Goal: Task Accomplishment & Management: Use online tool/utility

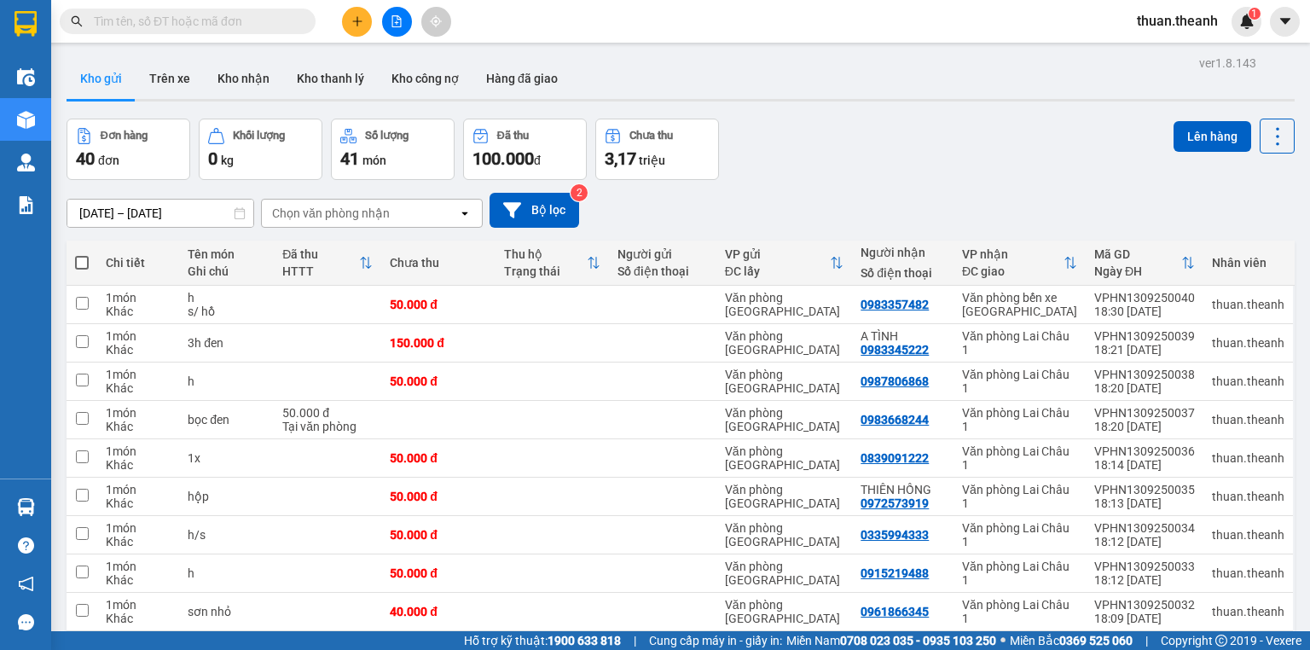
click at [81, 263] on span at bounding box center [82, 263] width 14 height 14
click at [82, 254] on input "checkbox" at bounding box center [82, 254] width 0 height 0
checkbox input "true"
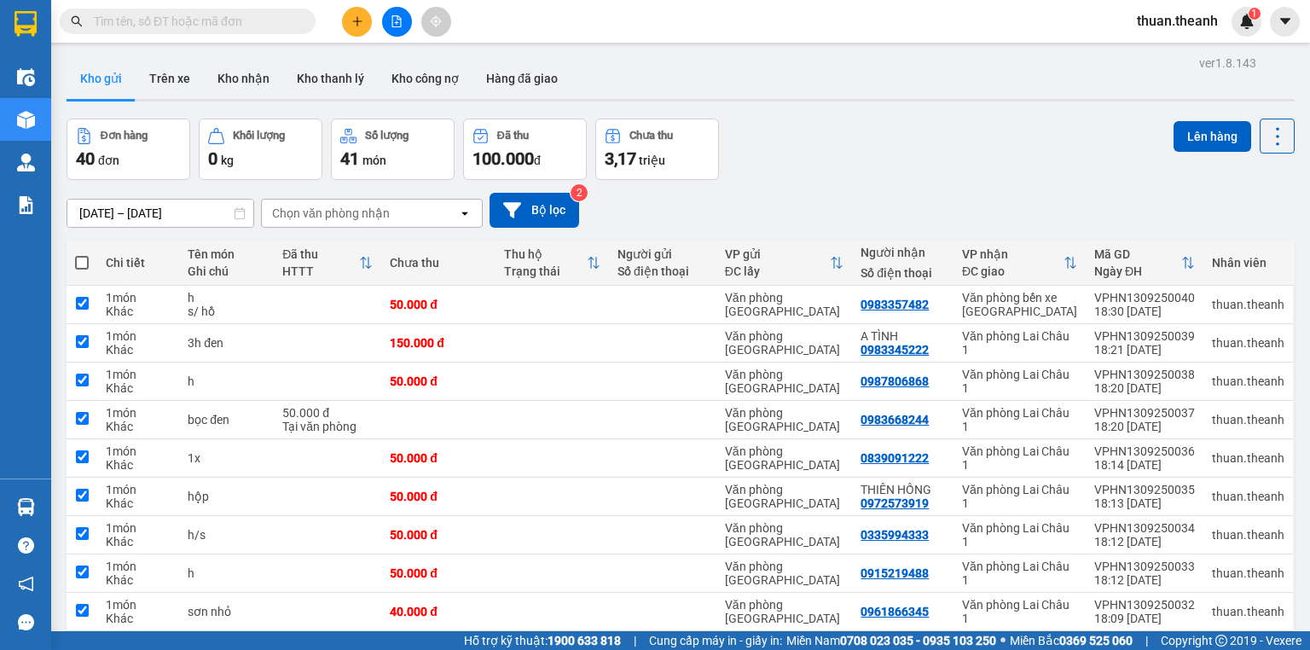
checkbox input "true"
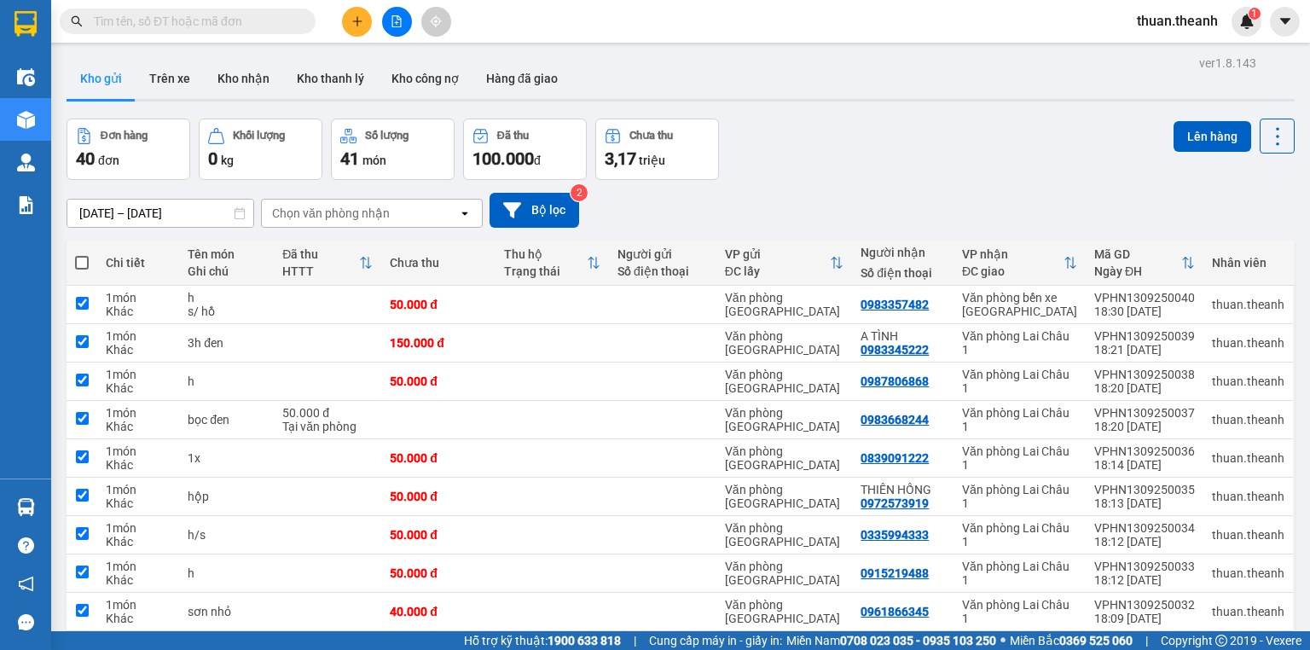
checkbox input "true"
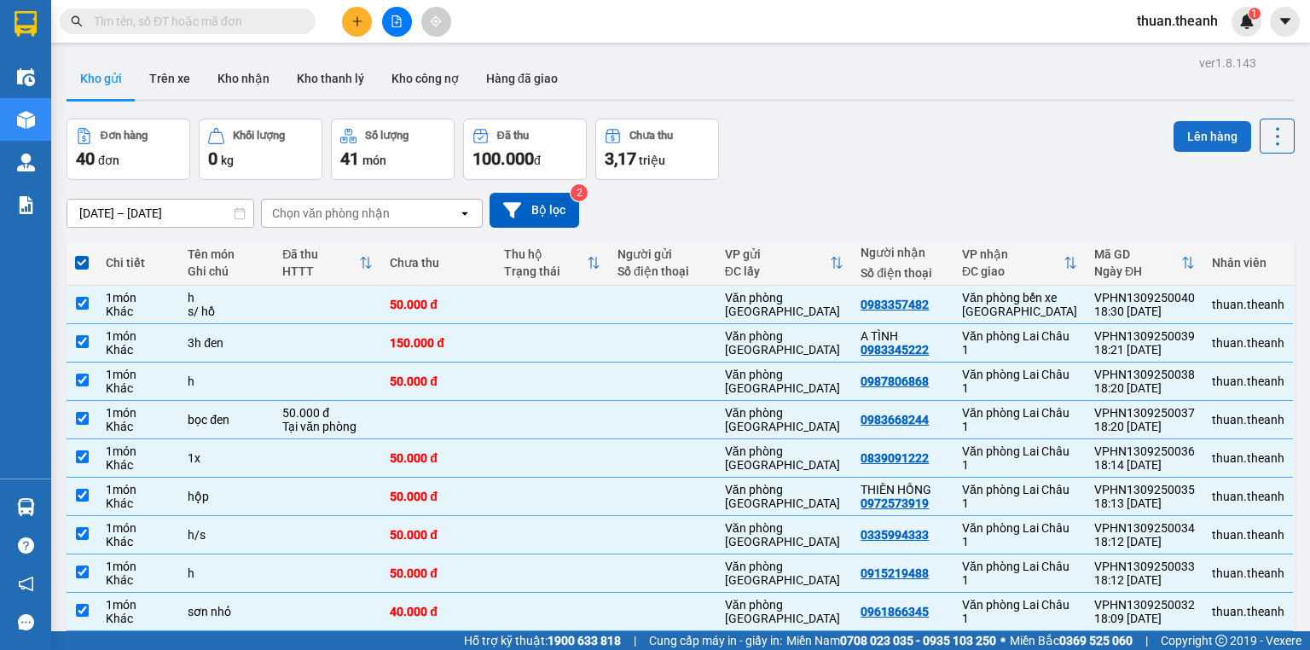
click at [1193, 130] on button "Lên hàng" at bounding box center [1213, 136] width 78 height 31
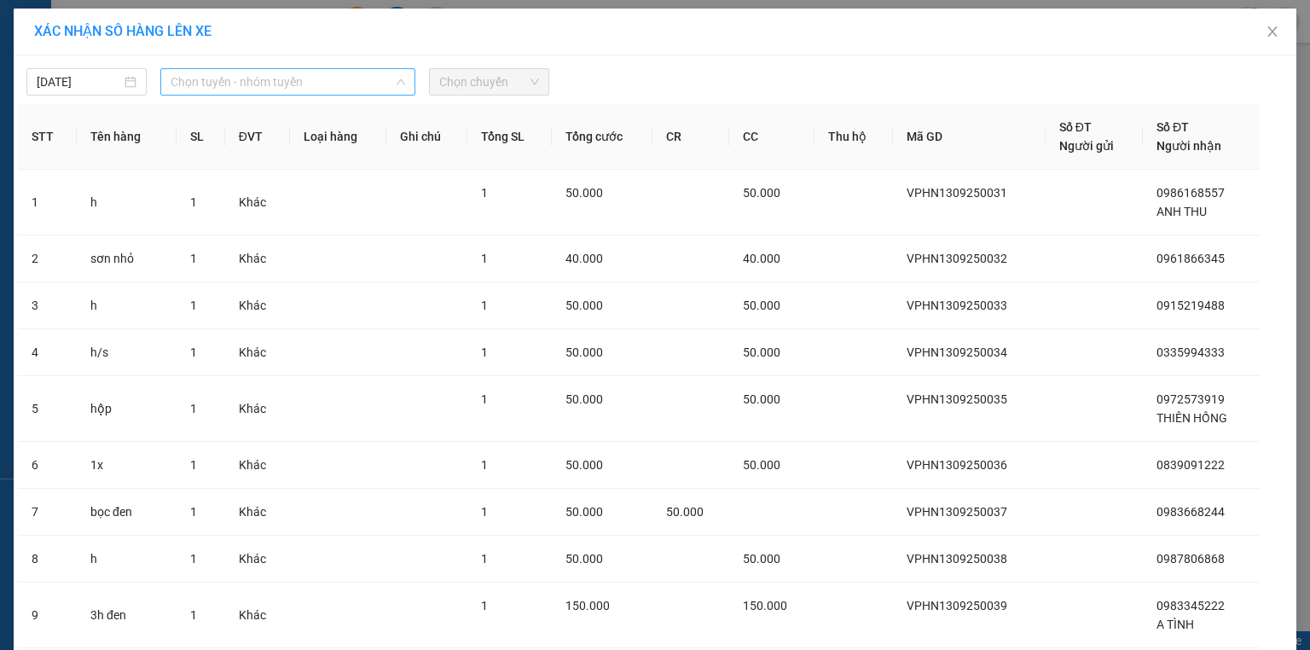
click at [265, 88] on span "Chọn tuyến - nhóm tuyến" at bounding box center [288, 82] width 235 height 26
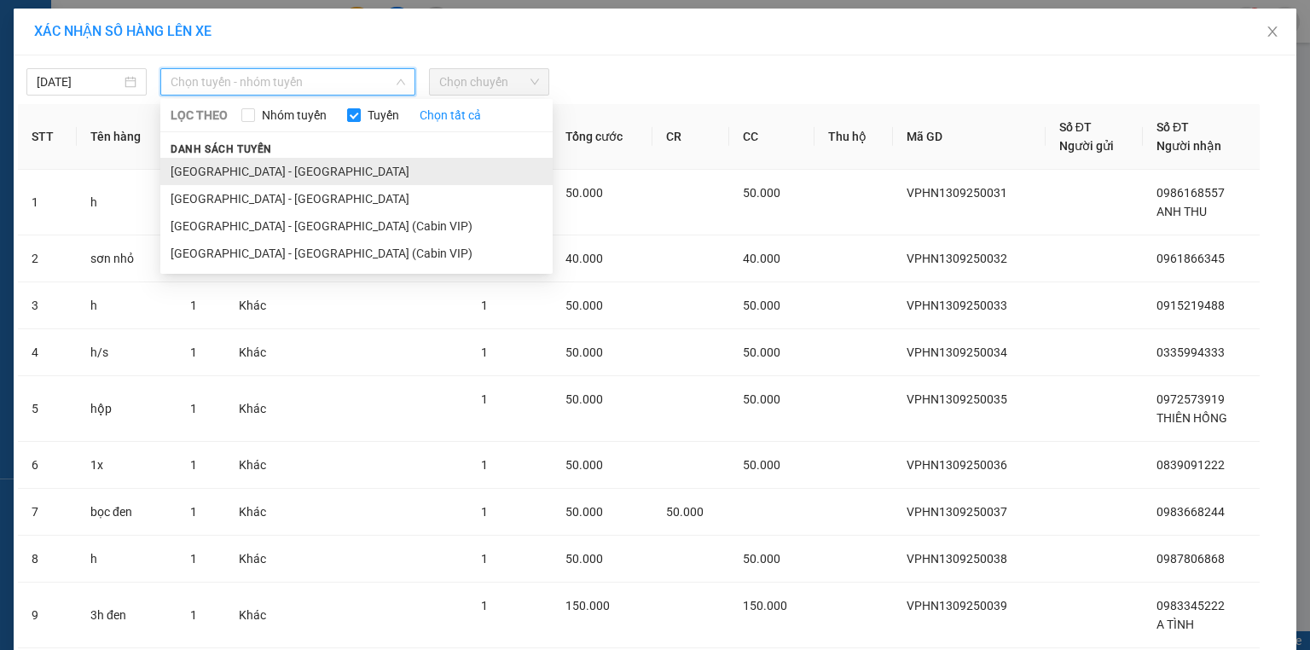
click at [241, 166] on li "[GEOGRAPHIC_DATA] - [GEOGRAPHIC_DATA]" at bounding box center [356, 171] width 392 height 27
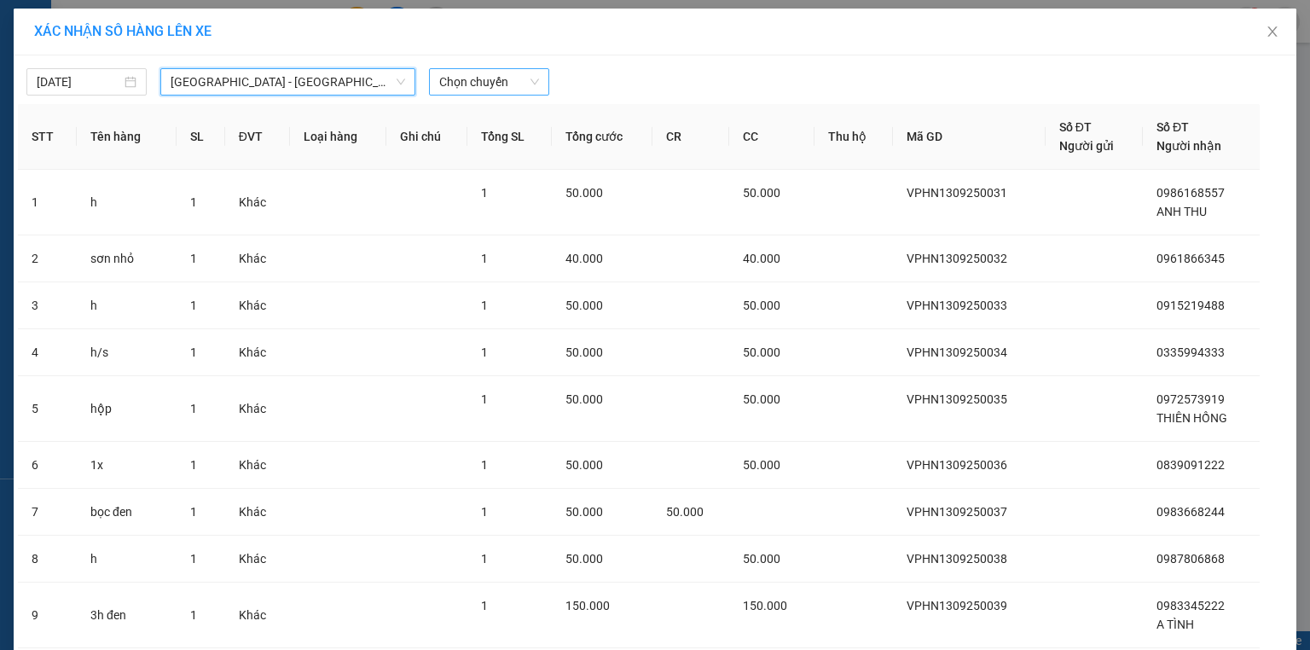
click at [472, 85] on span "Chọn chuyến" at bounding box center [489, 82] width 100 height 26
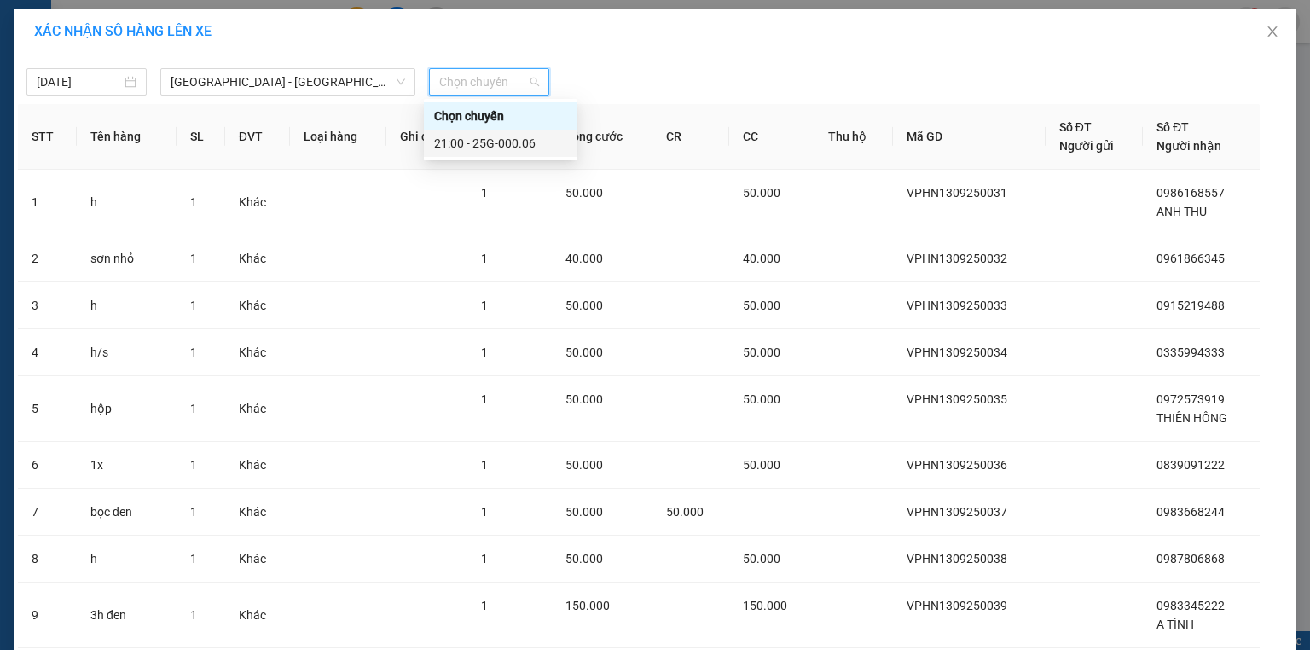
click at [497, 140] on div "21:00 - 25G-000.06" at bounding box center [500, 143] width 133 height 19
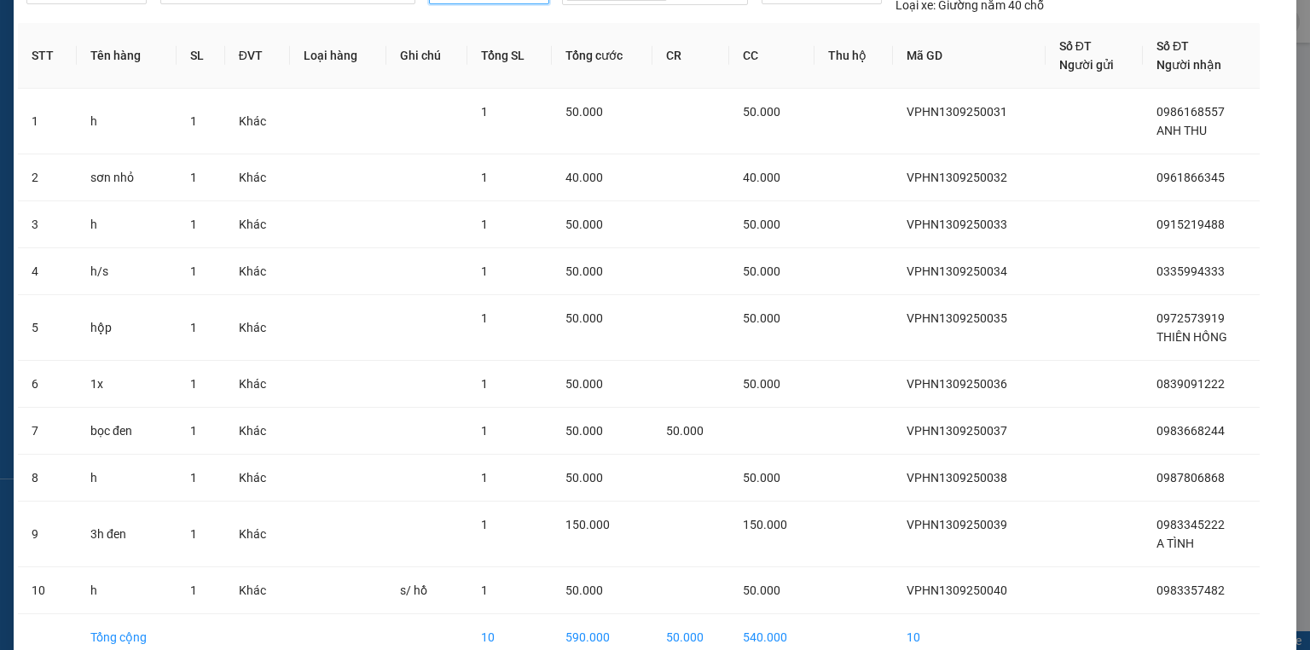
scroll to position [177, 0]
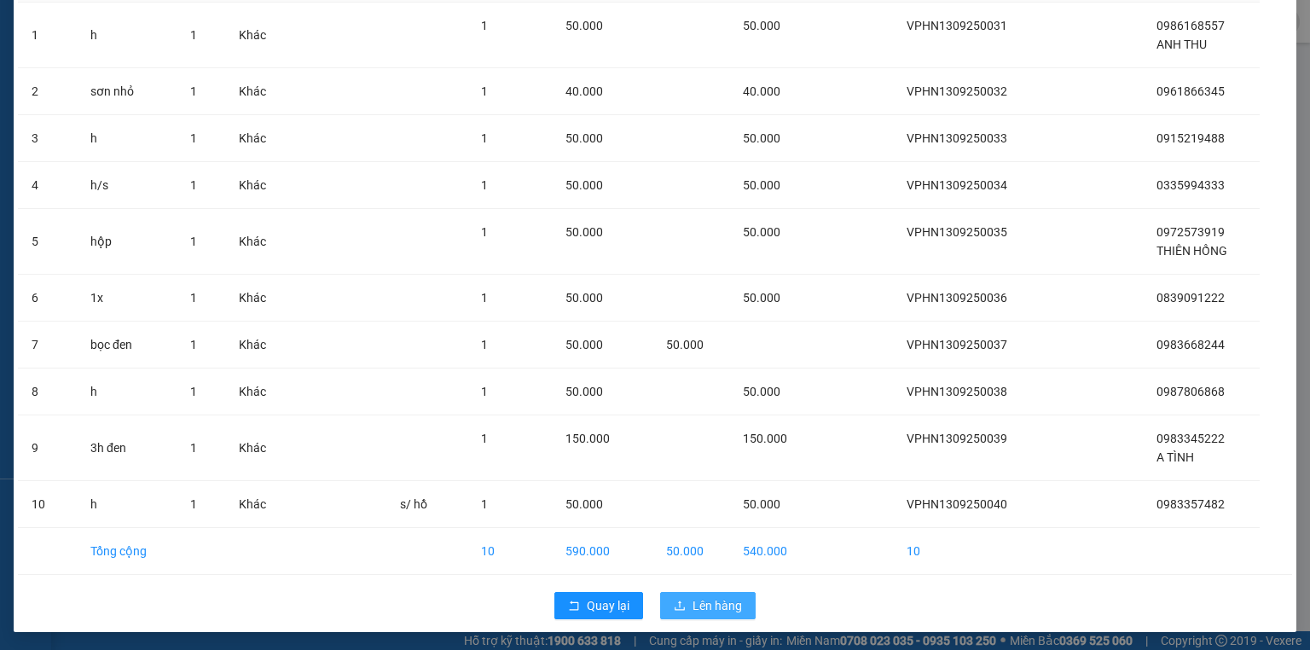
click at [716, 606] on span "Lên hàng" at bounding box center [717, 605] width 49 height 19
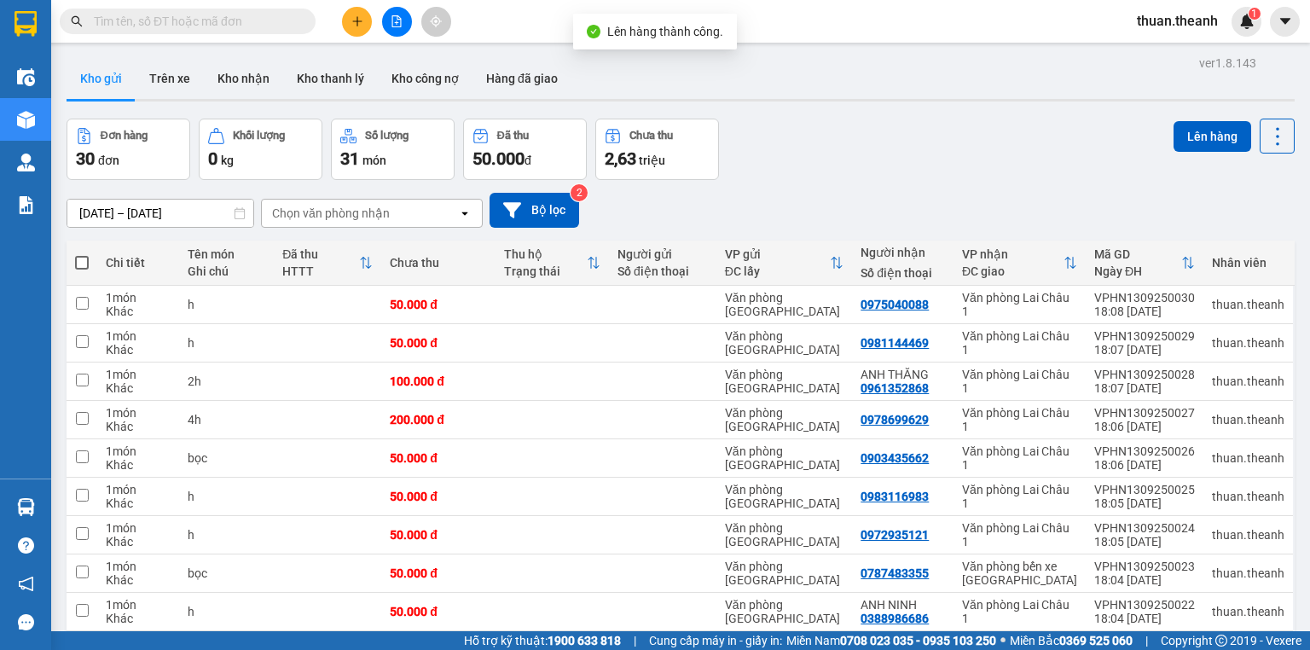
click at [82, 259] on span at bounding box center [82, 263] width 14 height 14
click at [82, 254] on input "checkbox" at bounding box center [82, 254] width 0 height 0
checkbox input "true"
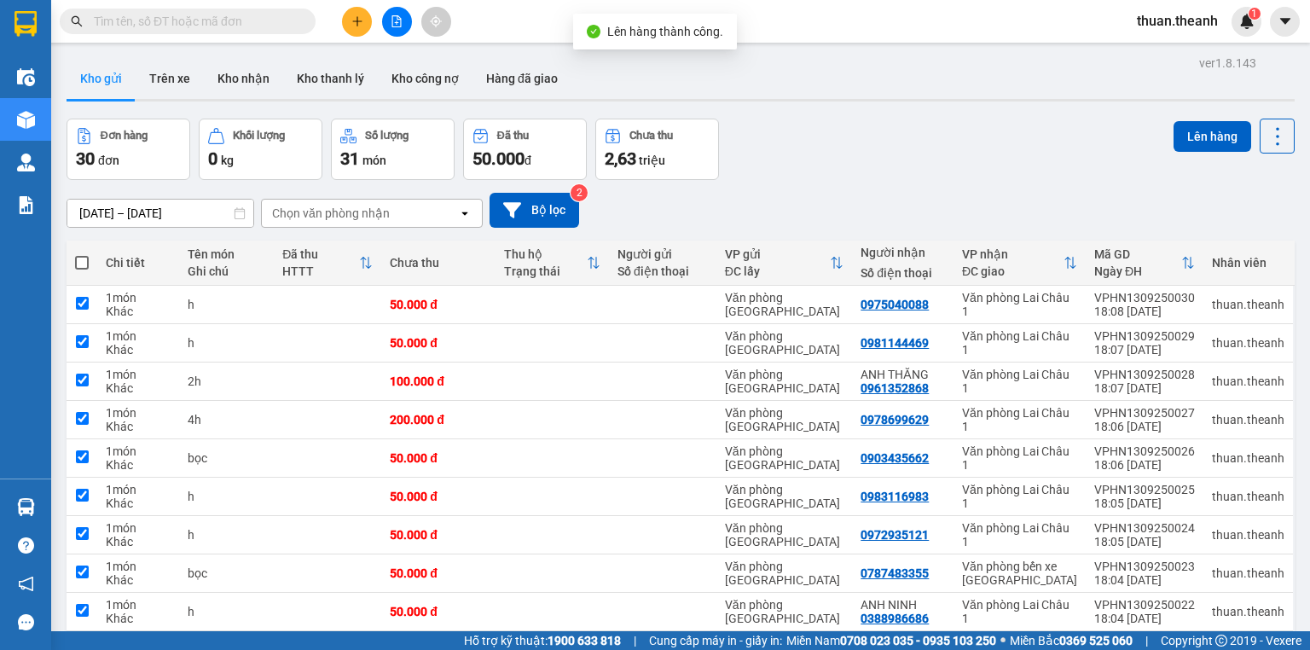
checkbox input "true"
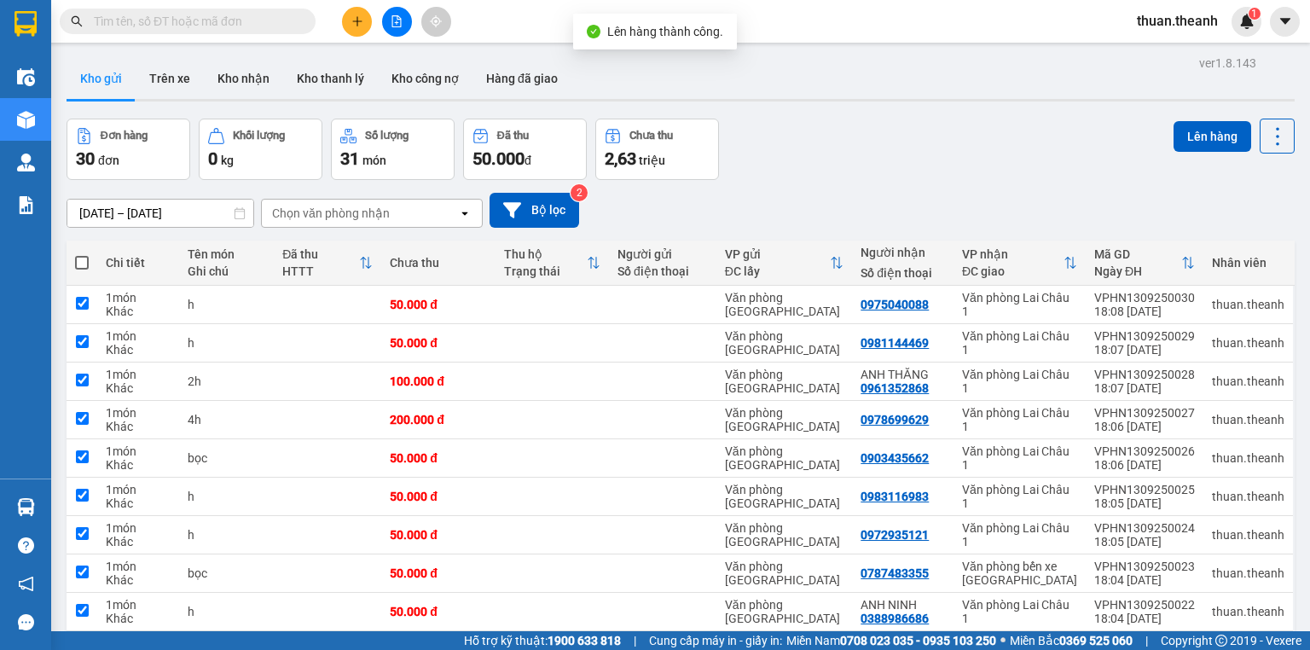
checkbox input "true"
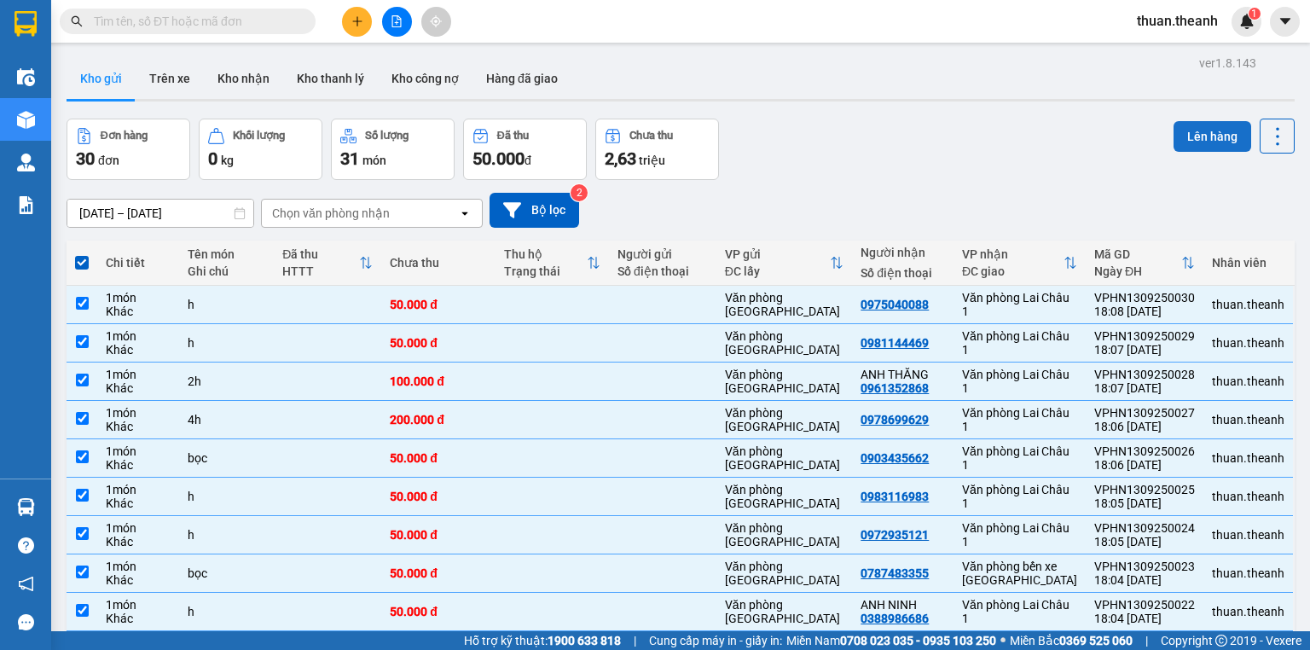
click at [1191, 136] on button "Lên hàng" at bounding box center [1213, 136] width 78 height 31
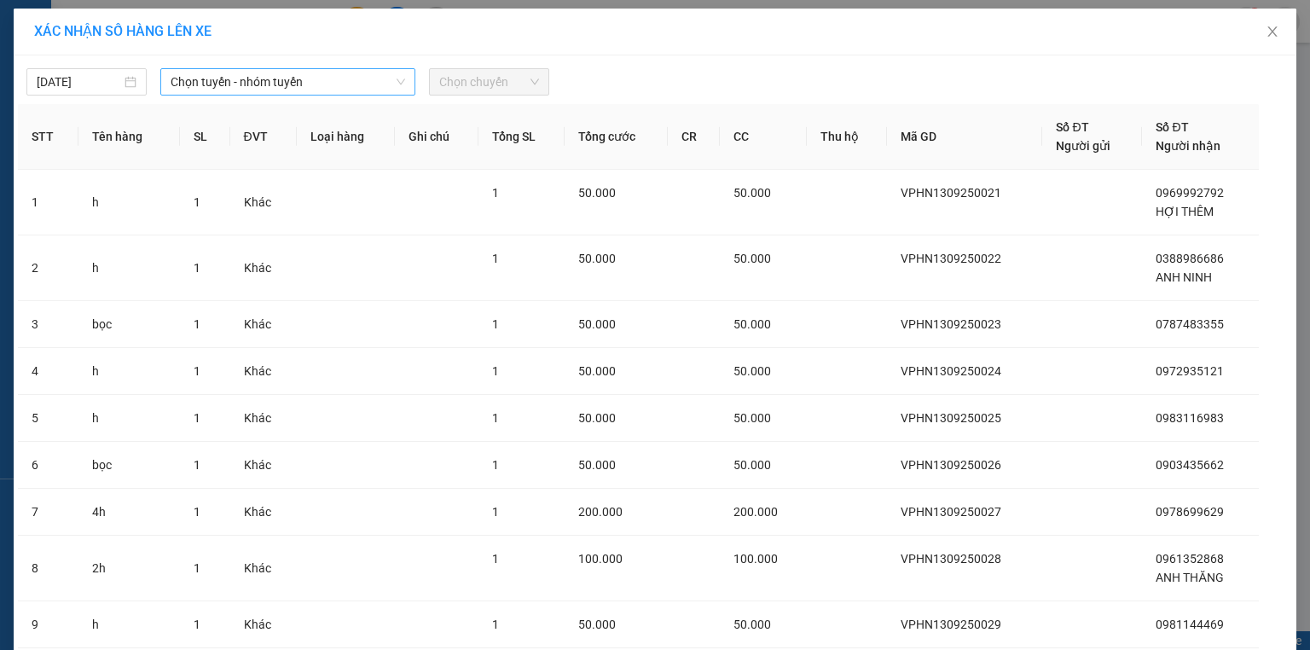
click at [299, 82] on span "Chọn tuyến - nhóm tuyến" at bounding box center [288, 82] width 235 height 26
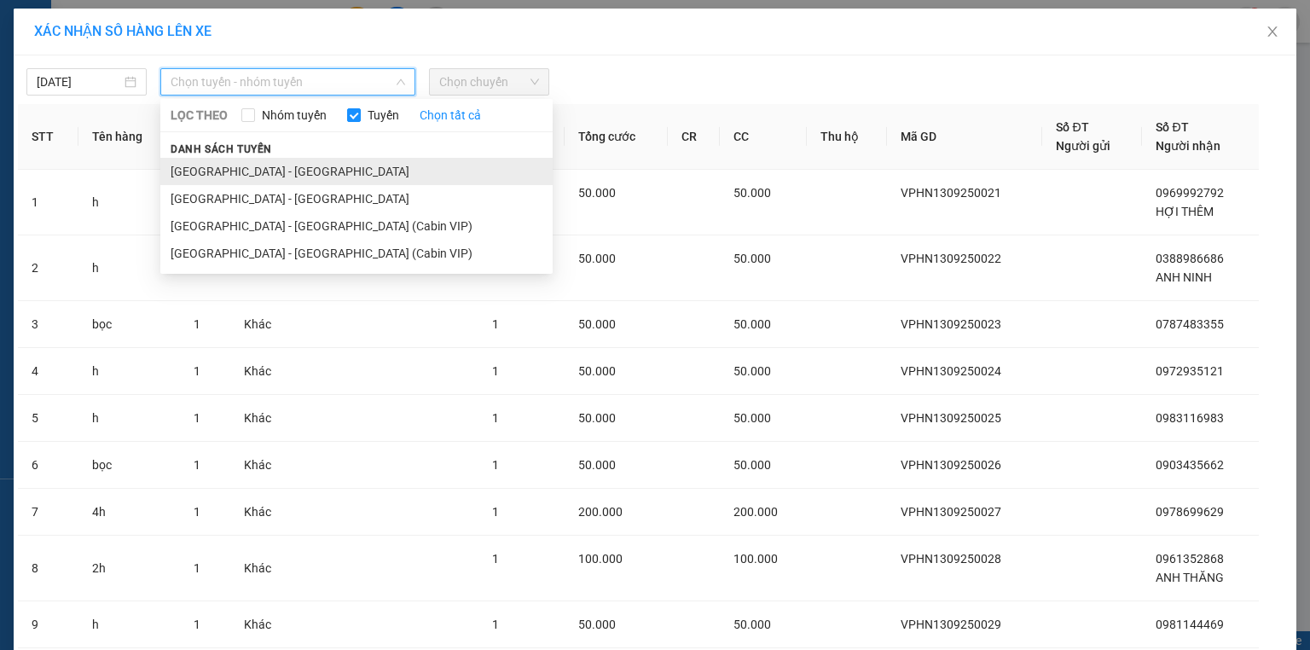
click at [284, 160] on li "[GEOGRAPHIC_DATA] - [GEOGRAPHIC_DATA]" at bounding box center [356, 171] width 392 height 27
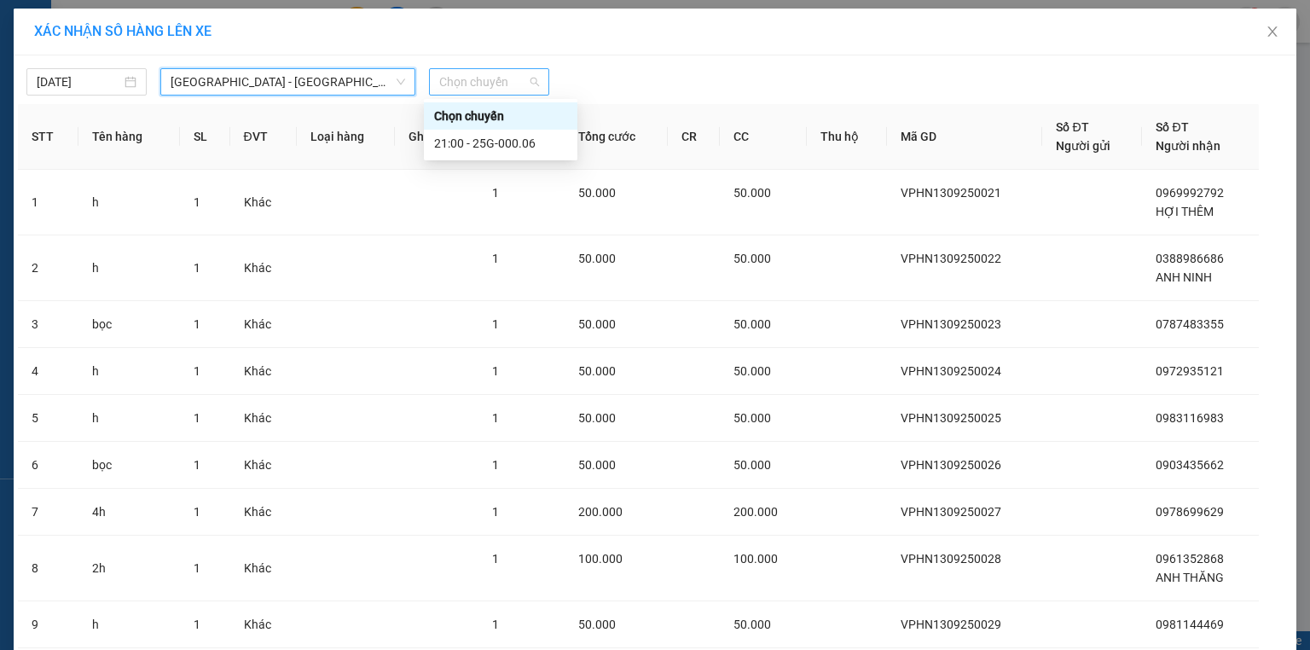
click at [481, 85] on span "Chọn chuyến" at bounding box center [489, 82] width 100 height 26
click at [488, 146] on div "21:00 - 25G-000.06" at bounding box center [500, 143] width 133 height 19
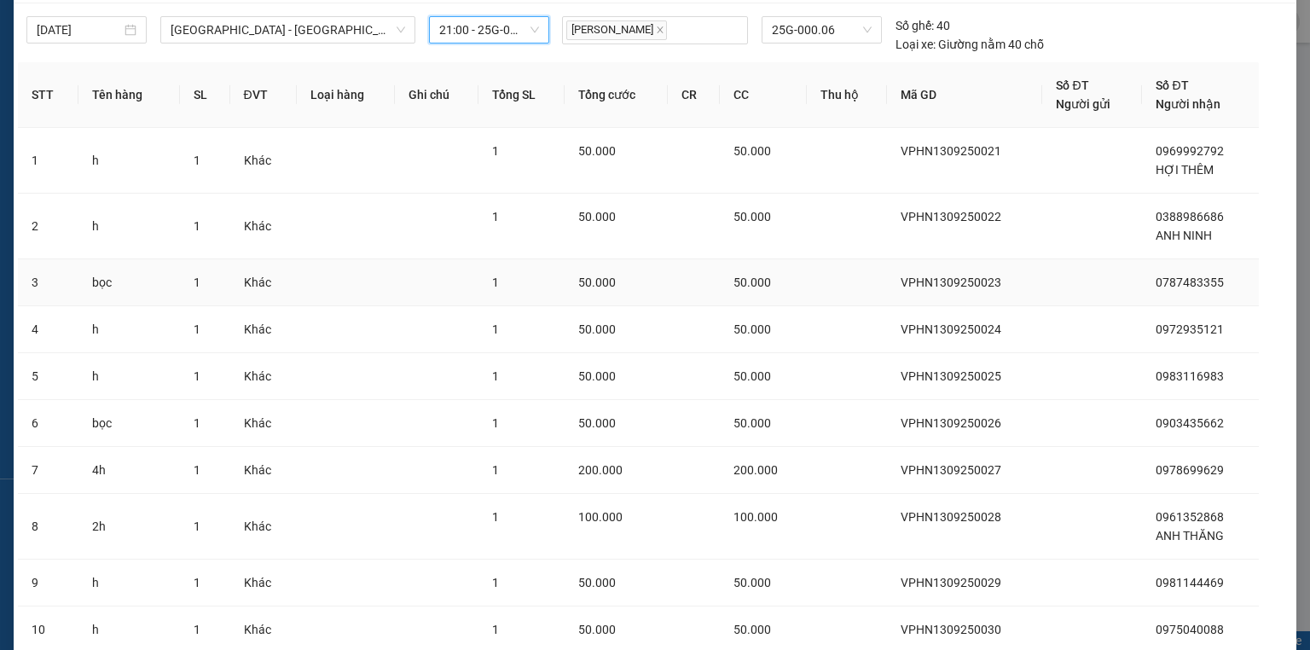
scroll to position [177, 0]
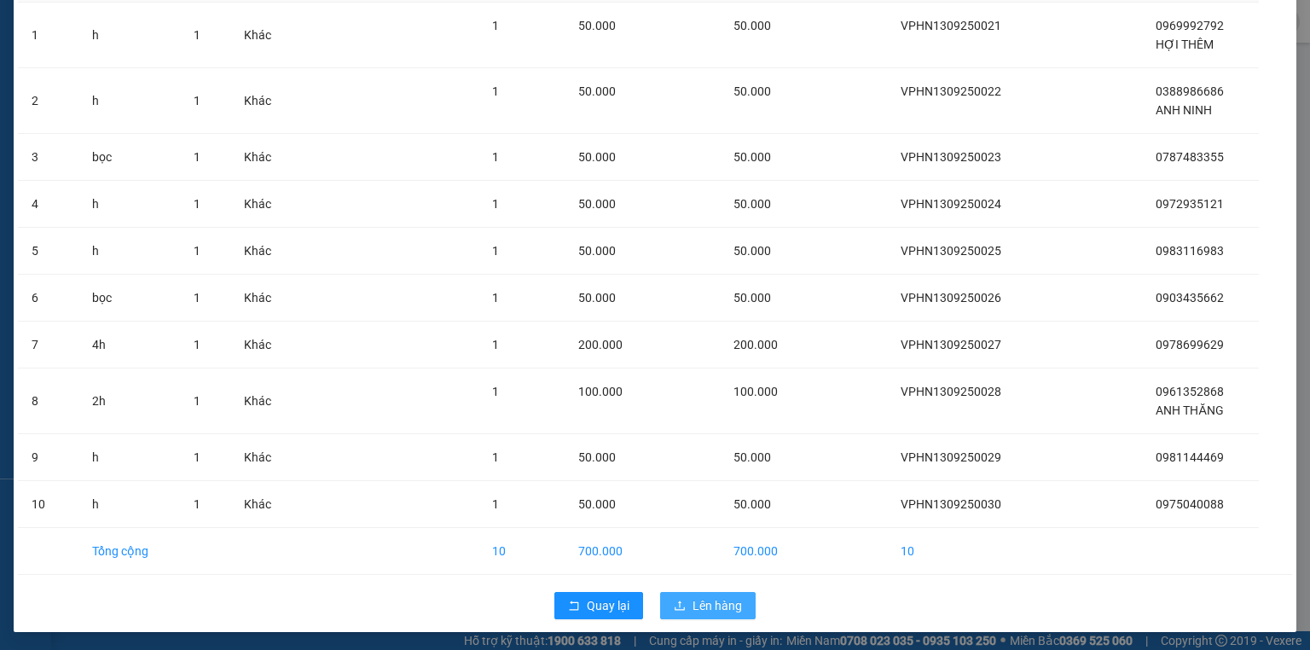
click at [706, 606] on span "Lên hàng" at bounding box center [717, 605] width 49 height 19
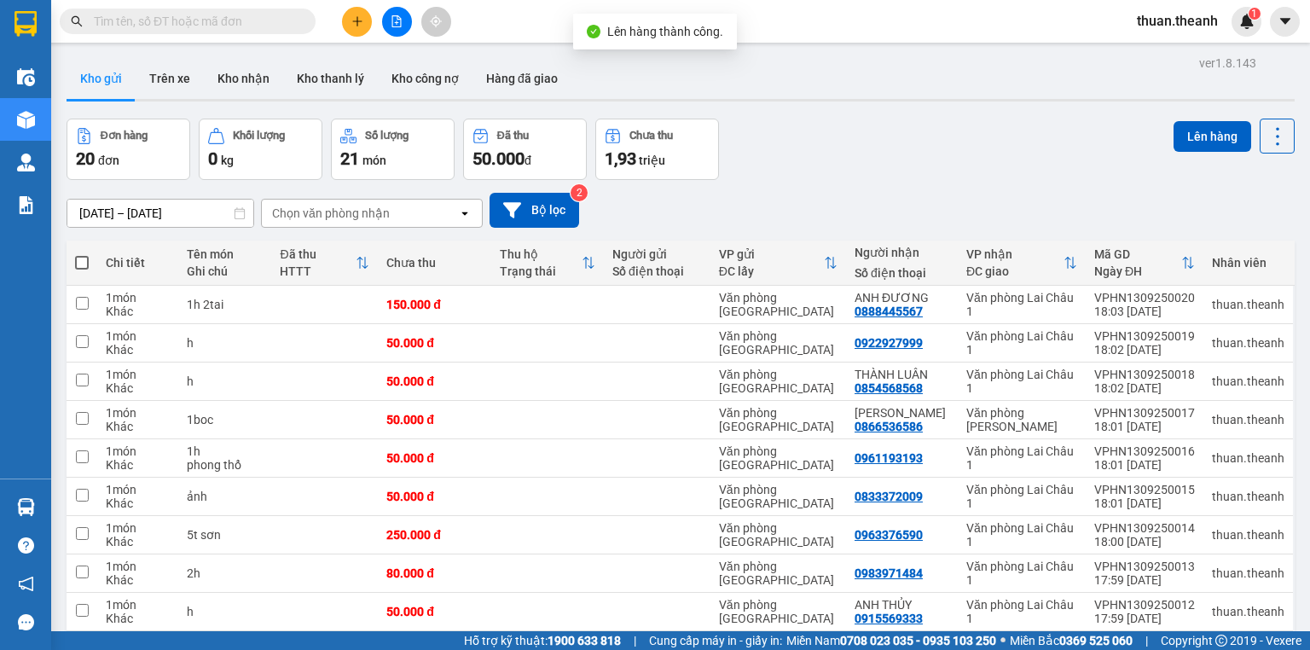
click at [80, 257] on span at bounding box center [82, 263] width 14 height 14
click at [82, 254] on input "checkbox" at bounding box center [82, 254] width 0 height 0
checkbox input "true"
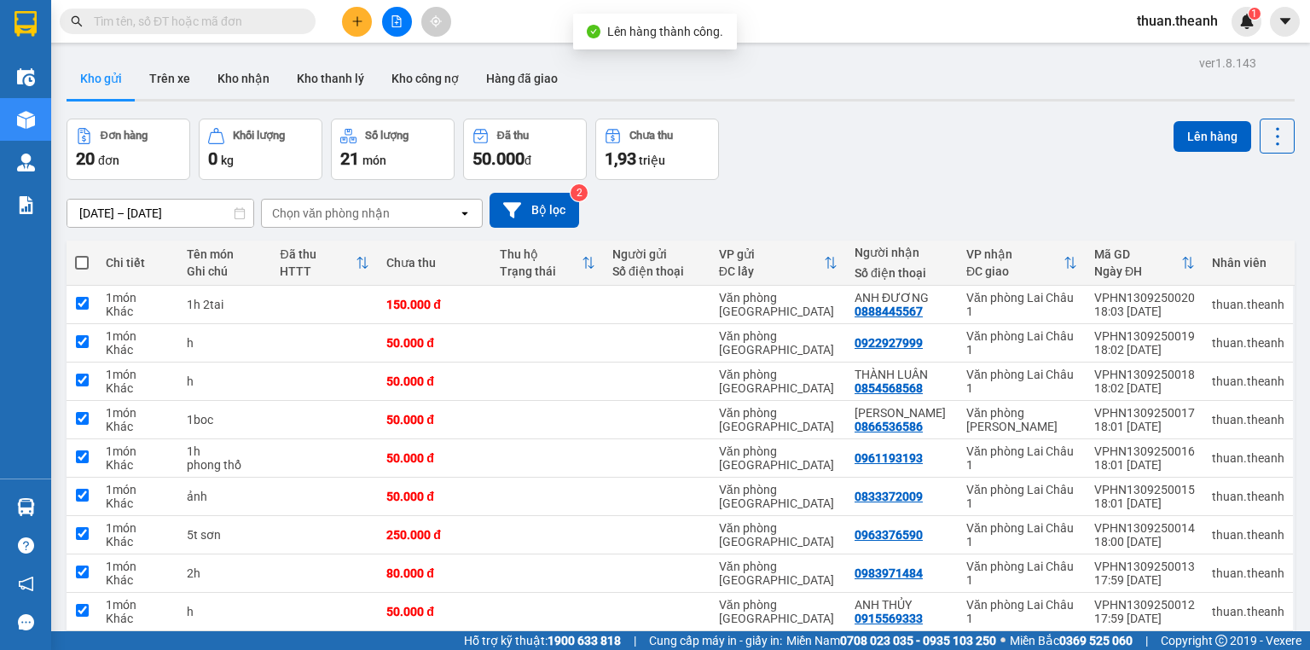
checkbox input "true"
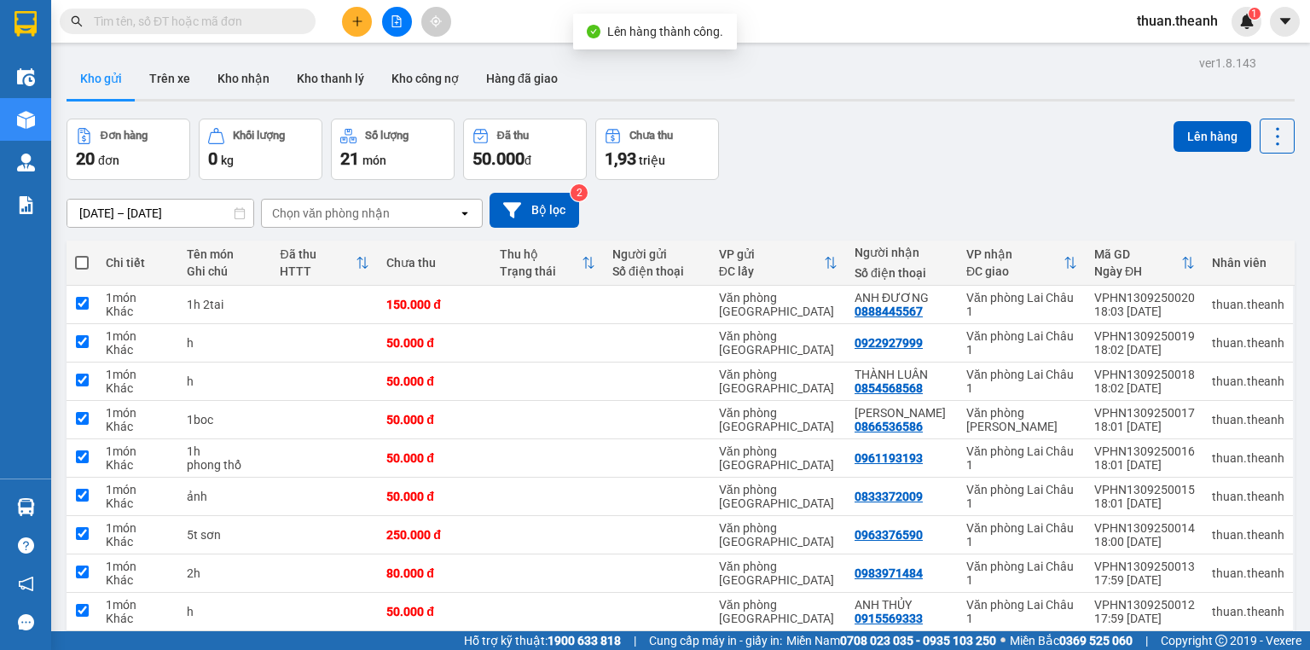
checkbox input "true"
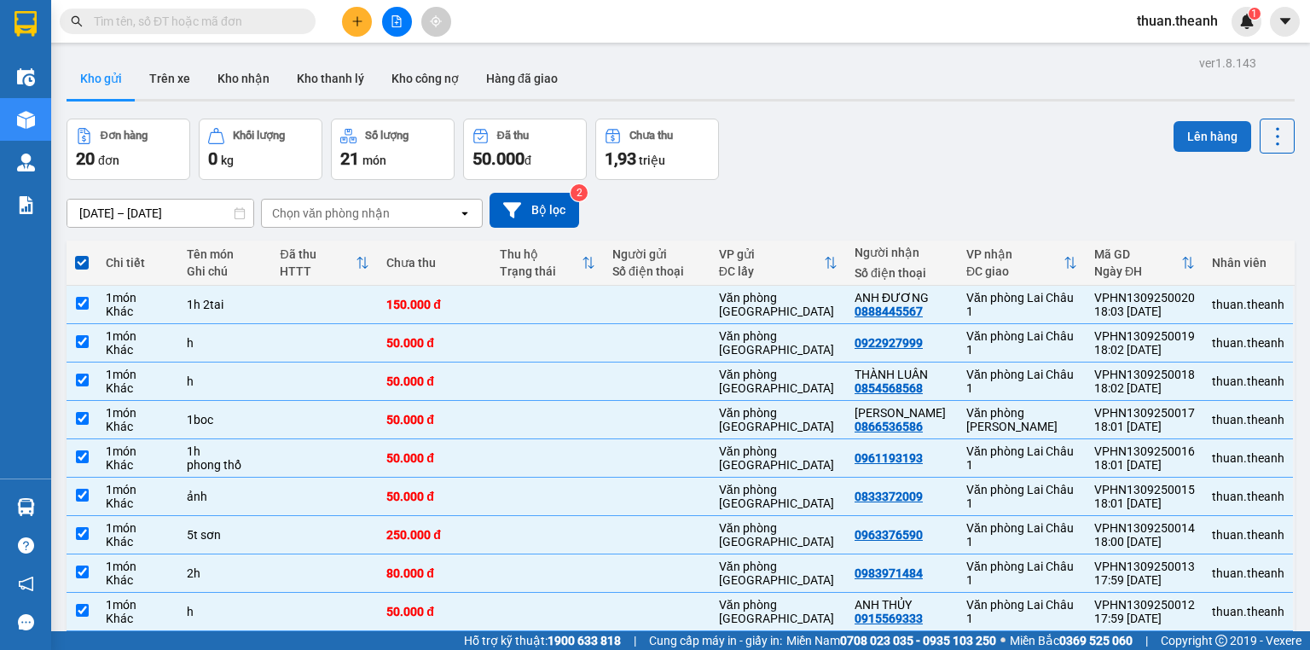
click at [1211, 138] on button "Lên hàng" at bounding box center [1213, 136] width 78 height 31
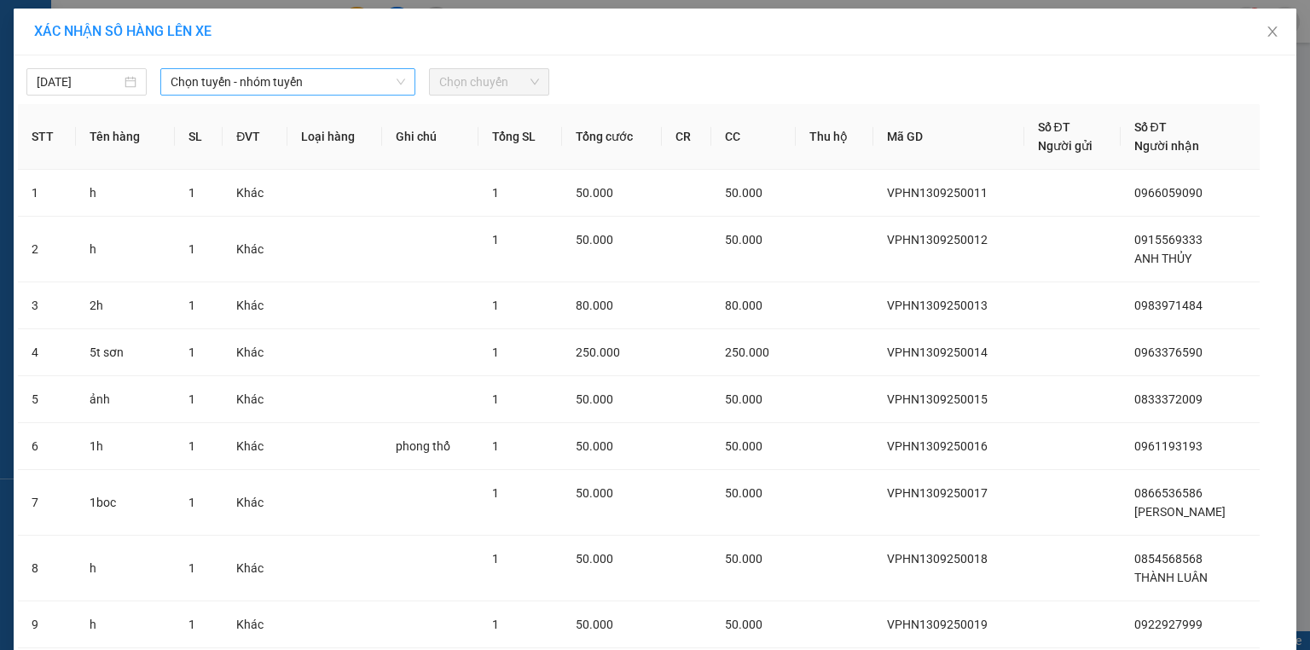
click at [302, 83] on span "Chọn tuyến - nhóm tuyến" at bounding box center [288, 82] width 235 height 26
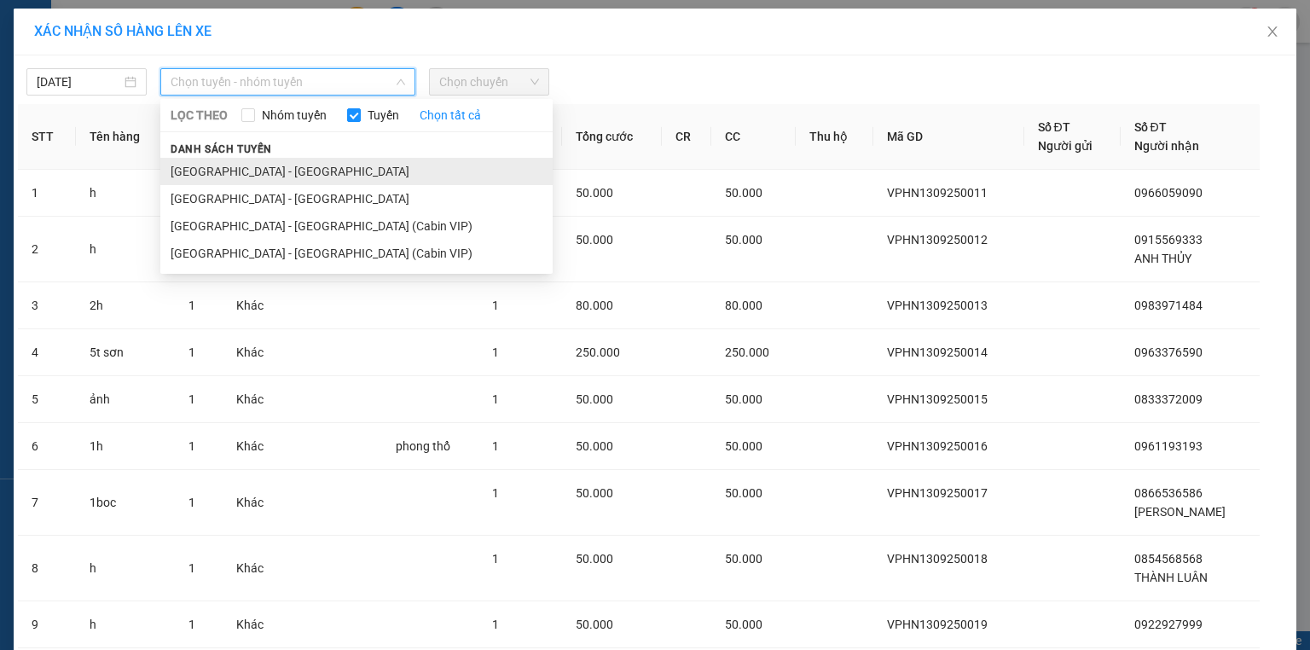
click at [253, 170] on li "[GEOGRAPHIC_DATA] - [GEOGRAPHIC_DATA]" at bounding box center [356, 171] width 392 height 27
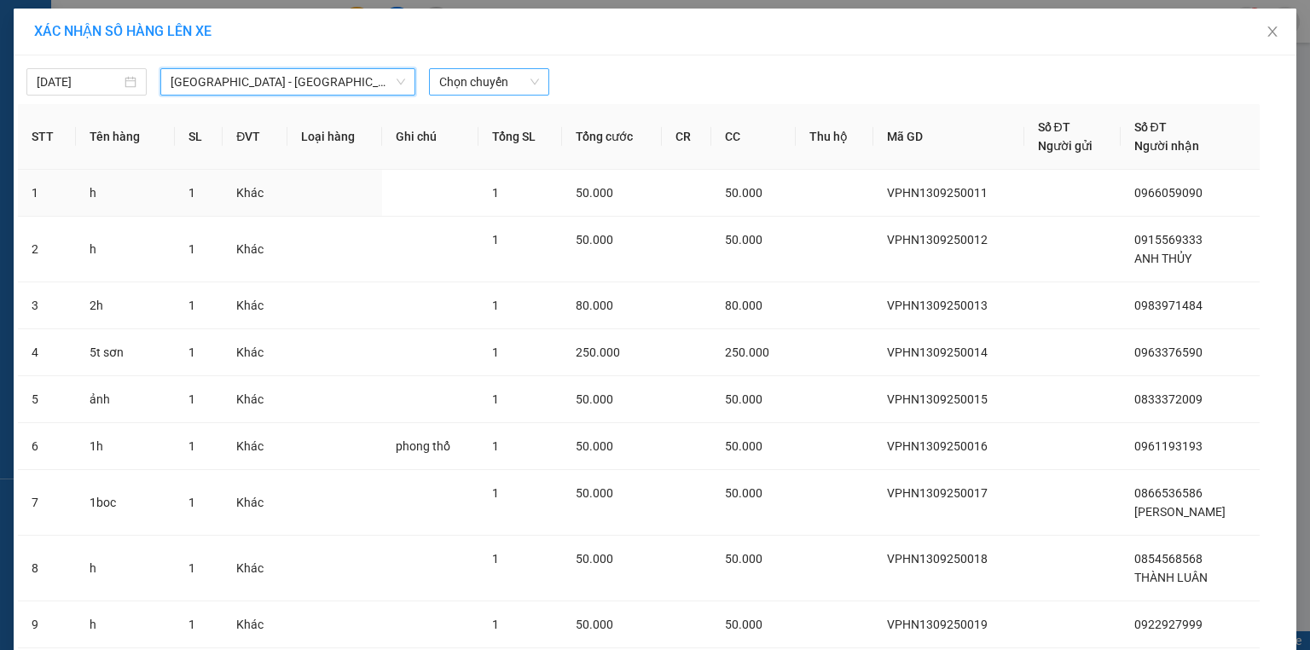
click at [542, 88] on div "Chọn chuyến" at bounding box center [489, 81] width 120 height 27
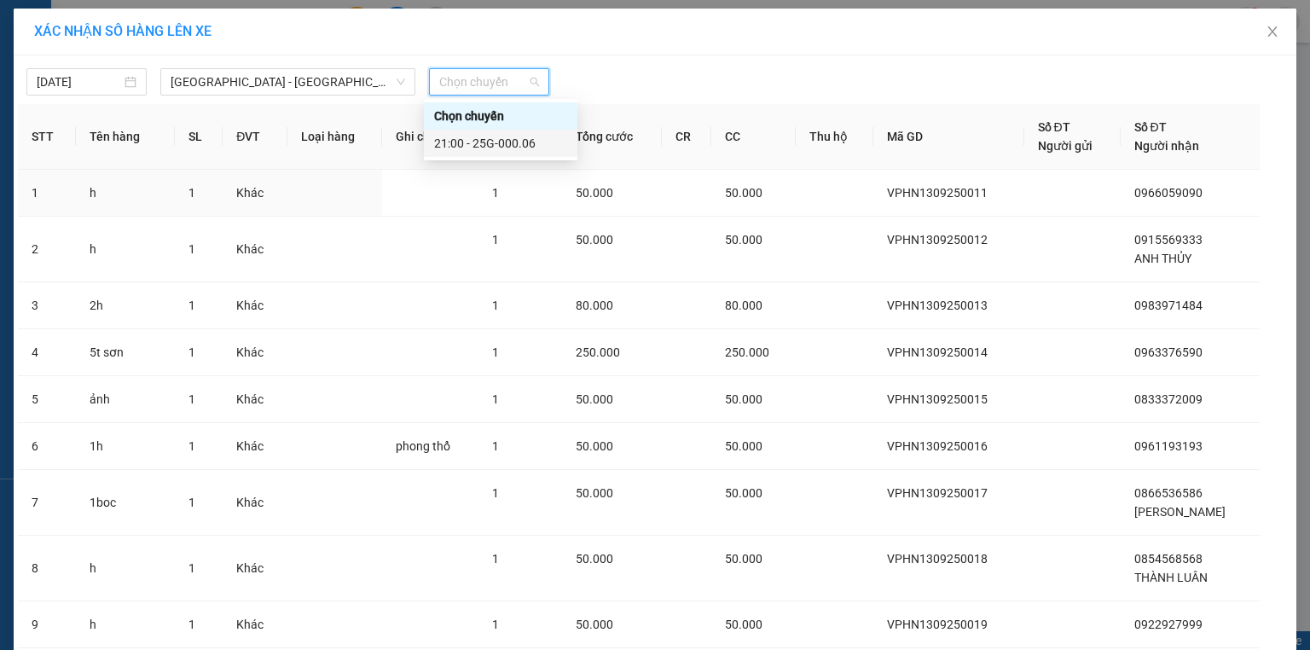
click at [500, 141] on div "21:00 - 25G-000.06" at bounding box center [500, 143] width 133 height 19
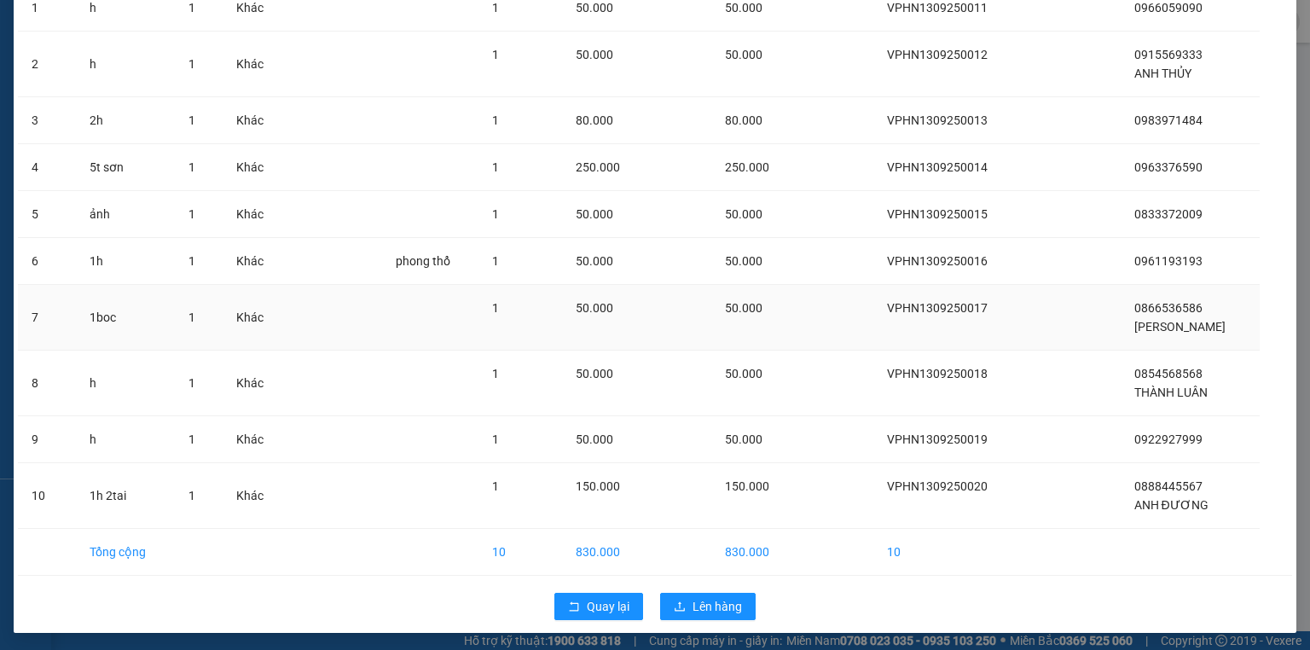
scroll to position [196, 0]
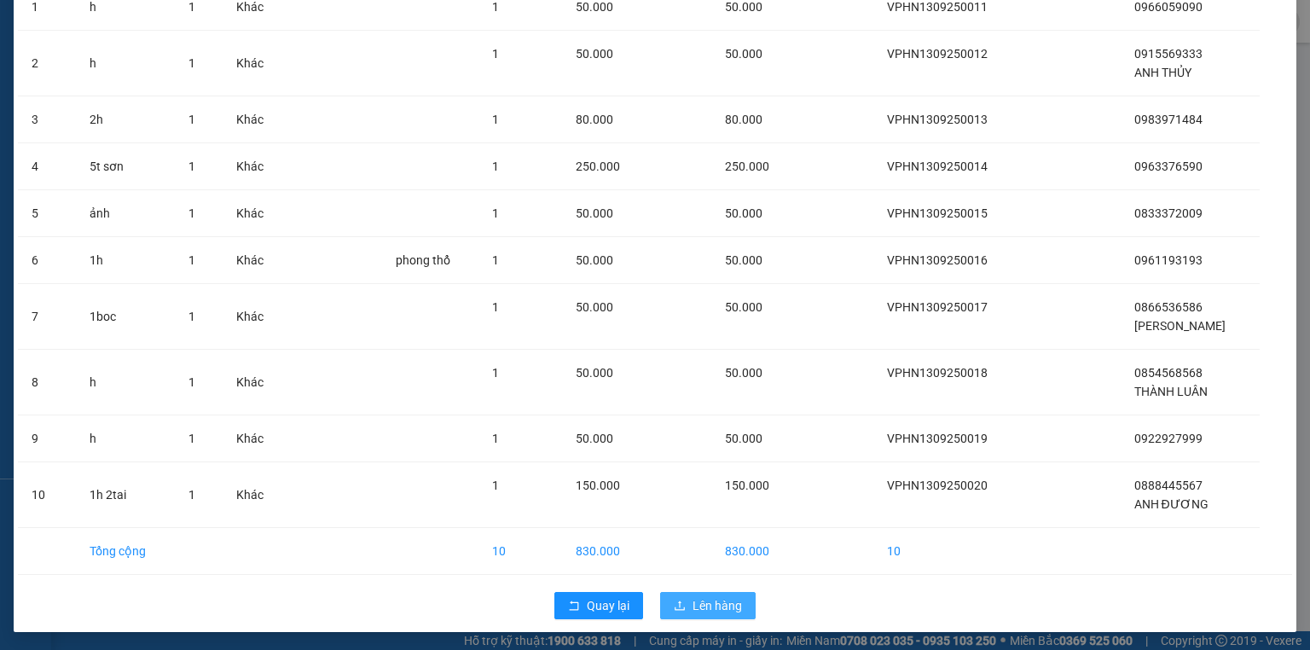
click at [702, 602] on span "Lên hàng" at bounding box center [717, 605] width 49 height 19
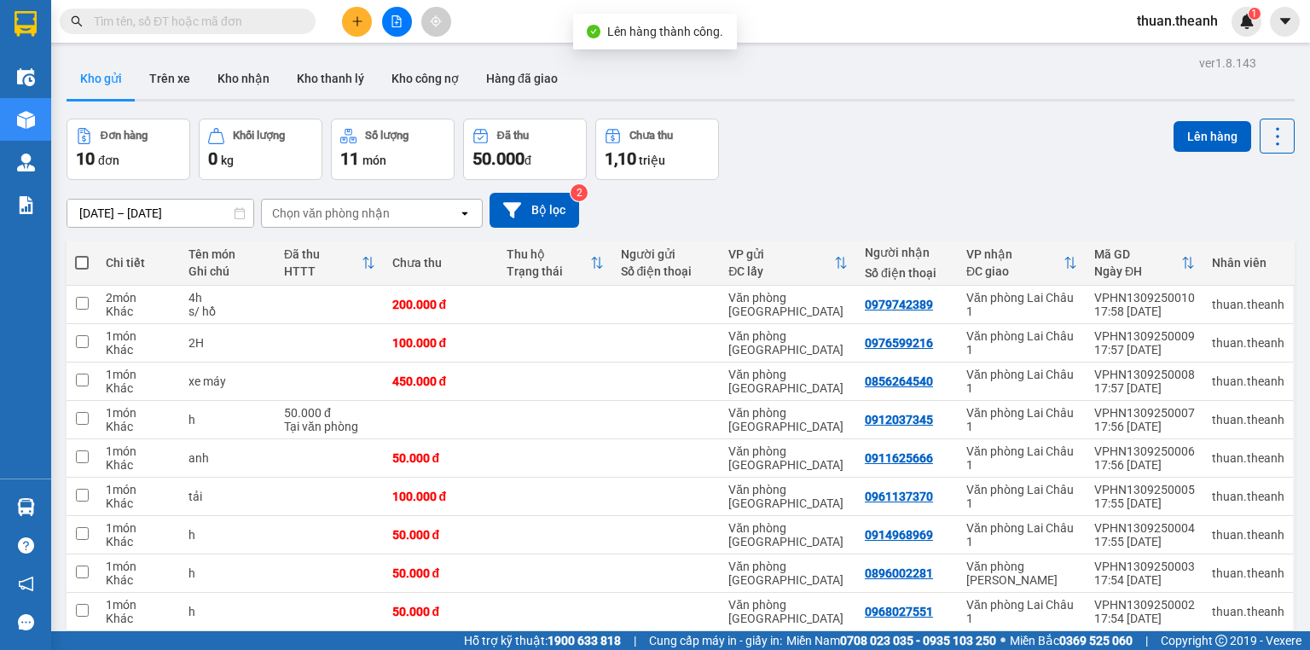
click at [82, 257] on span at bounding box center [82, 263] width 14 height 14
click at [82, 254] on input "checkbox" at bounding box center [82, 254] width 0 height 0
checkbox input "true"
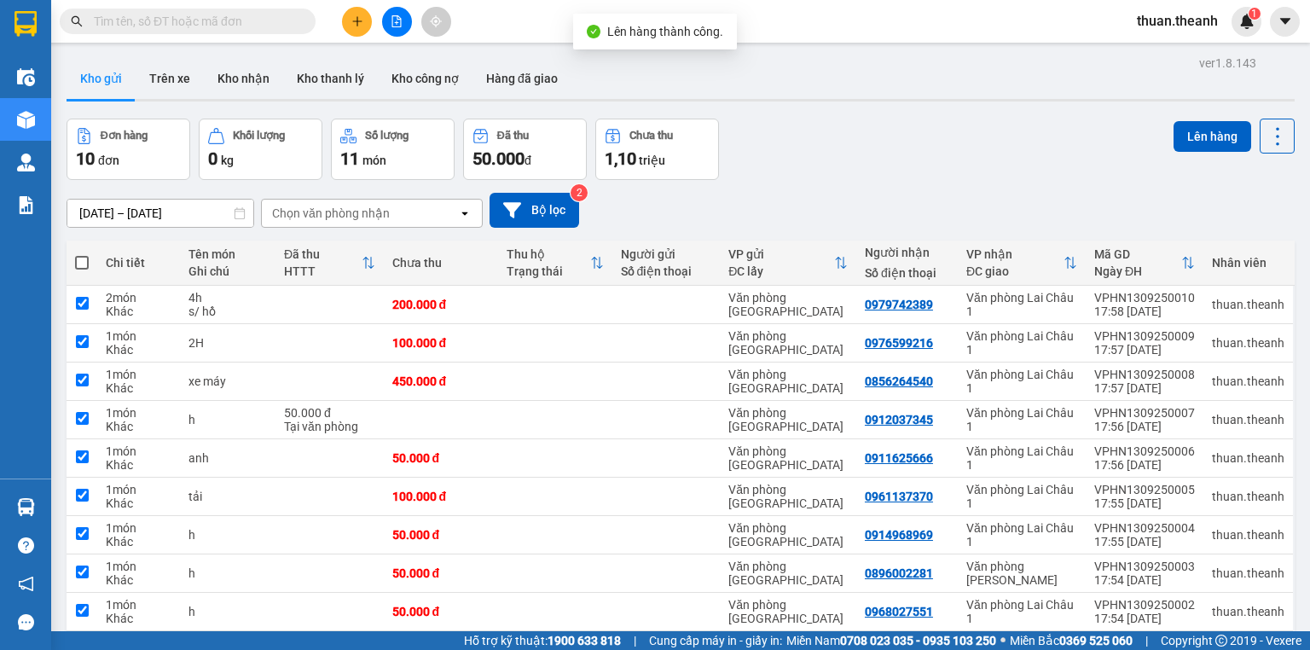
checkbox input "true"
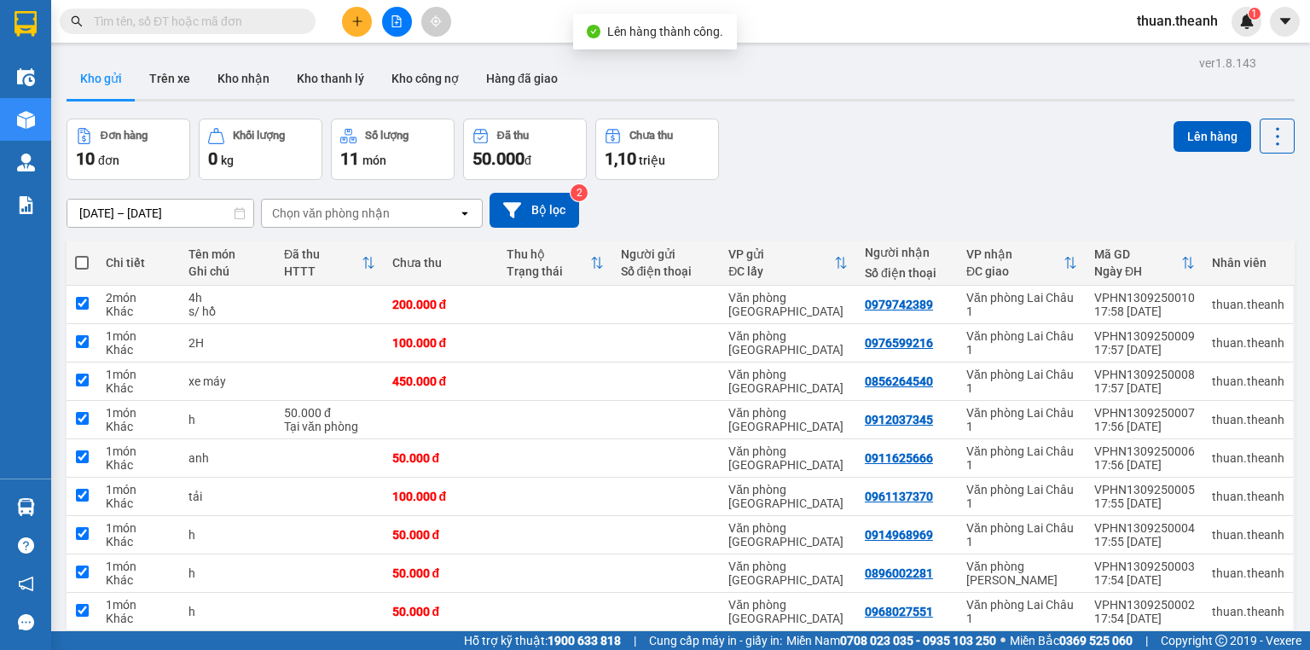
checkbox input "true"
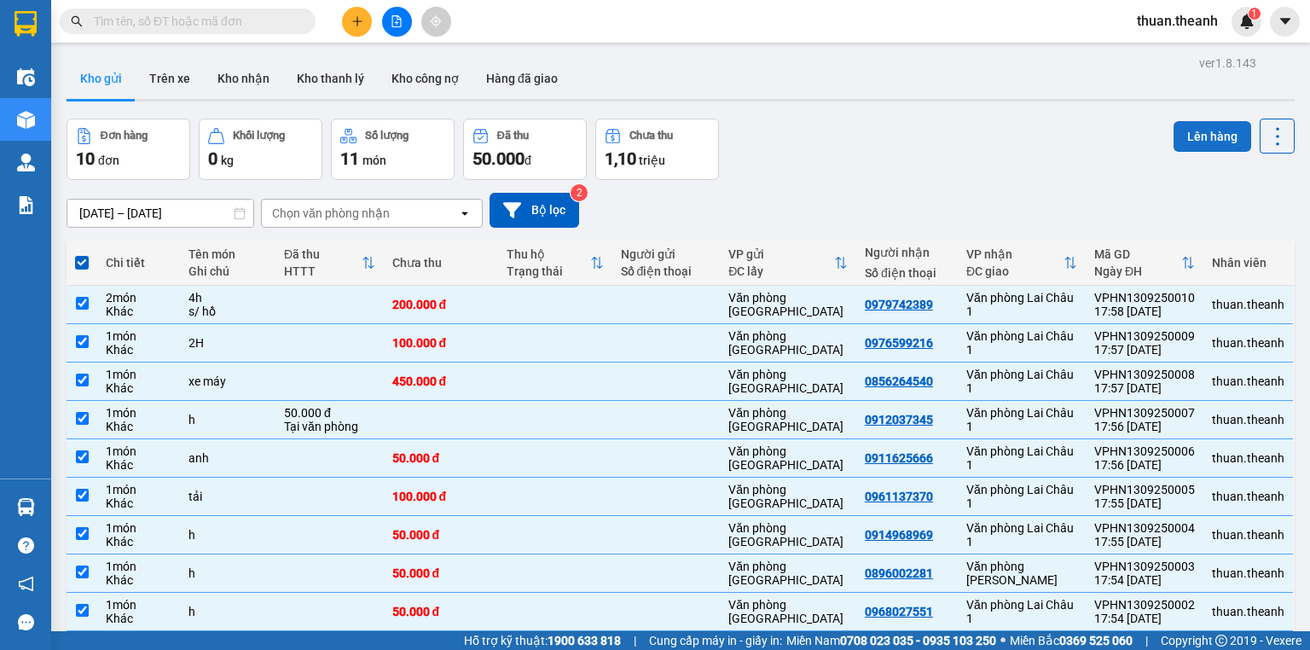
click at [1193, 126] on button "Lên hàng" at bounding box center [1213, 136] width 78 height 31
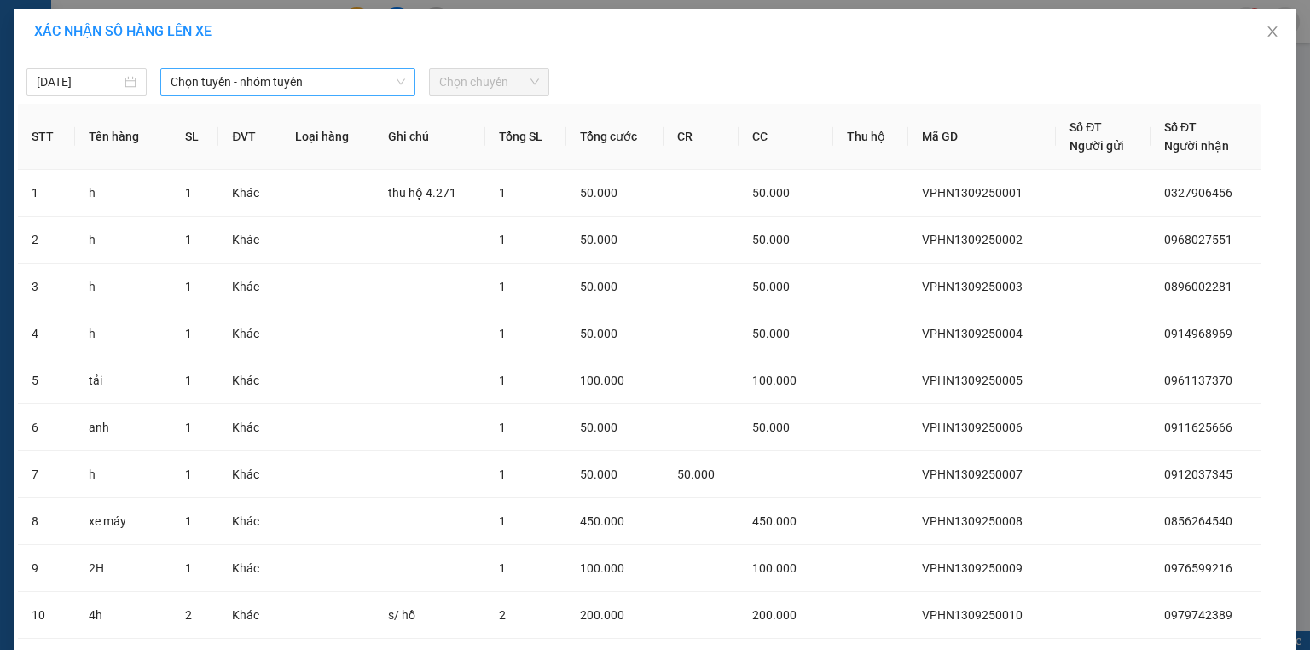
click at [199, 80] on span "Chọn tuyến - nhóm tuyến" at bounding box center [288, 82] width 235 height 26
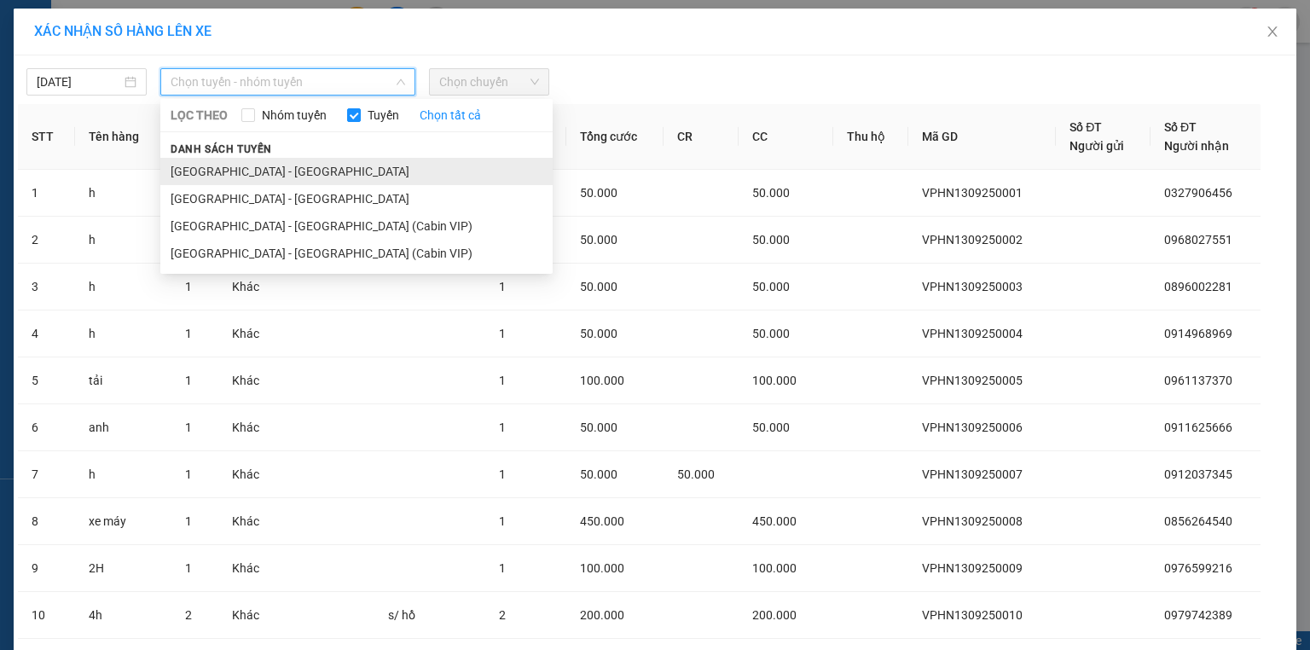
click at [218, 171] on li "[GEOGRAPHIC_DATA] - [GEOGRAPHIC_DATA]" at bounding box center [356, 171] width 392 height 27
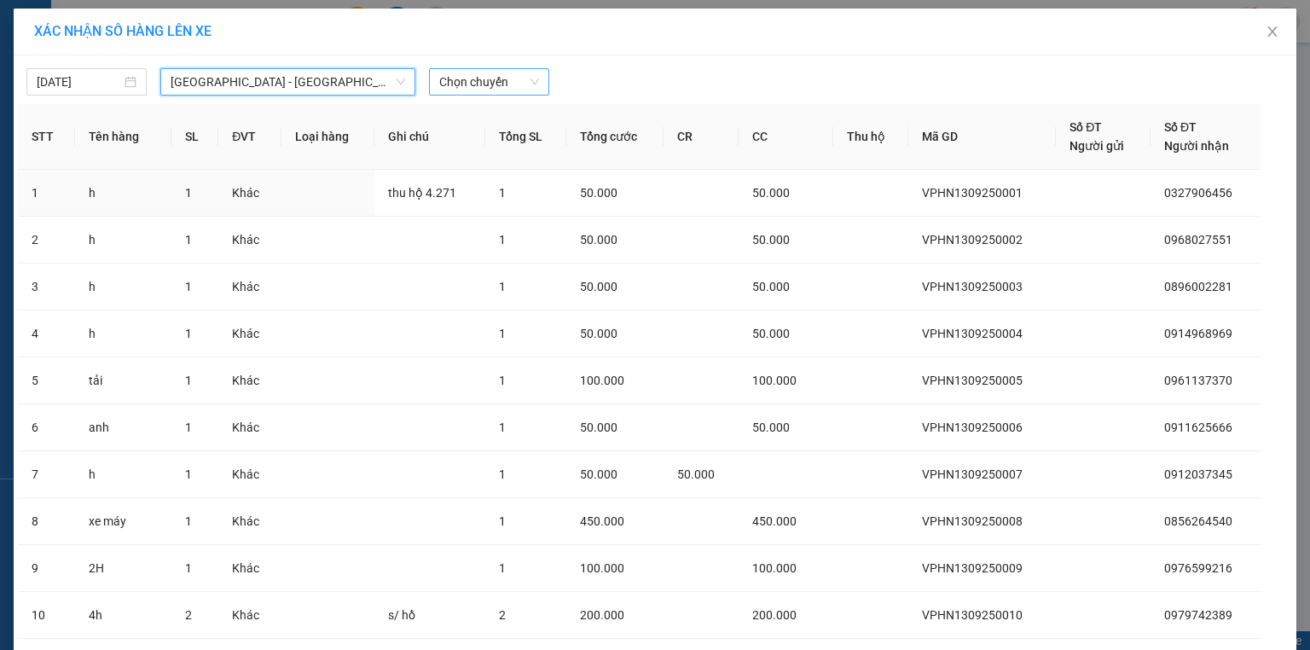
click at [457, 82] on span "Chọn chuyến" at bounding box center [489, 82] width 100 height 26
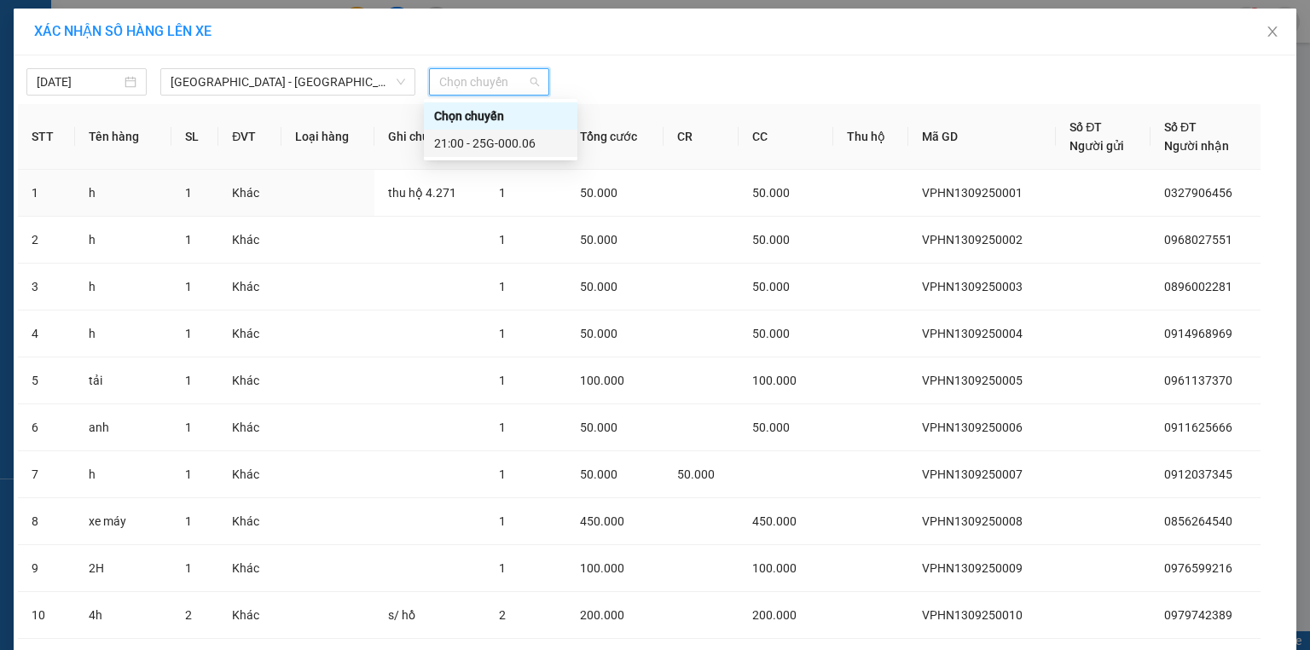
click at [480, 142] on div "21:00 - 25G-000.06" at bounding box center [500, 143] width 133 height 19
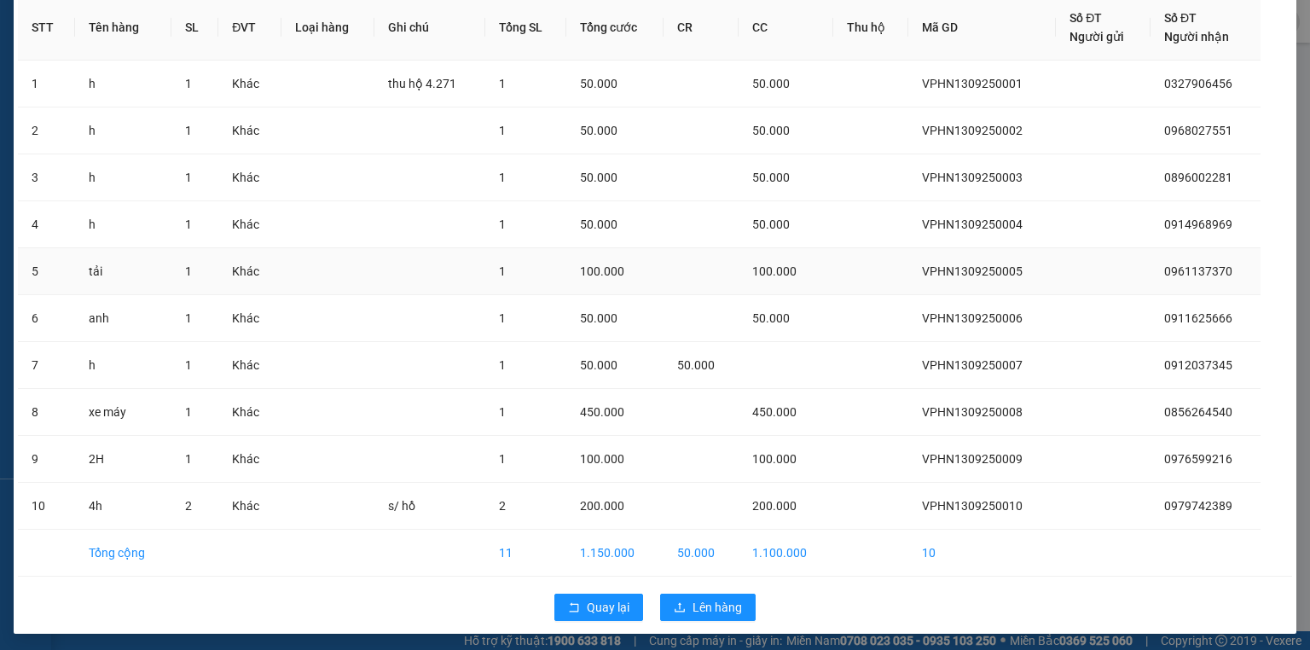
scroll to position [121, 0]
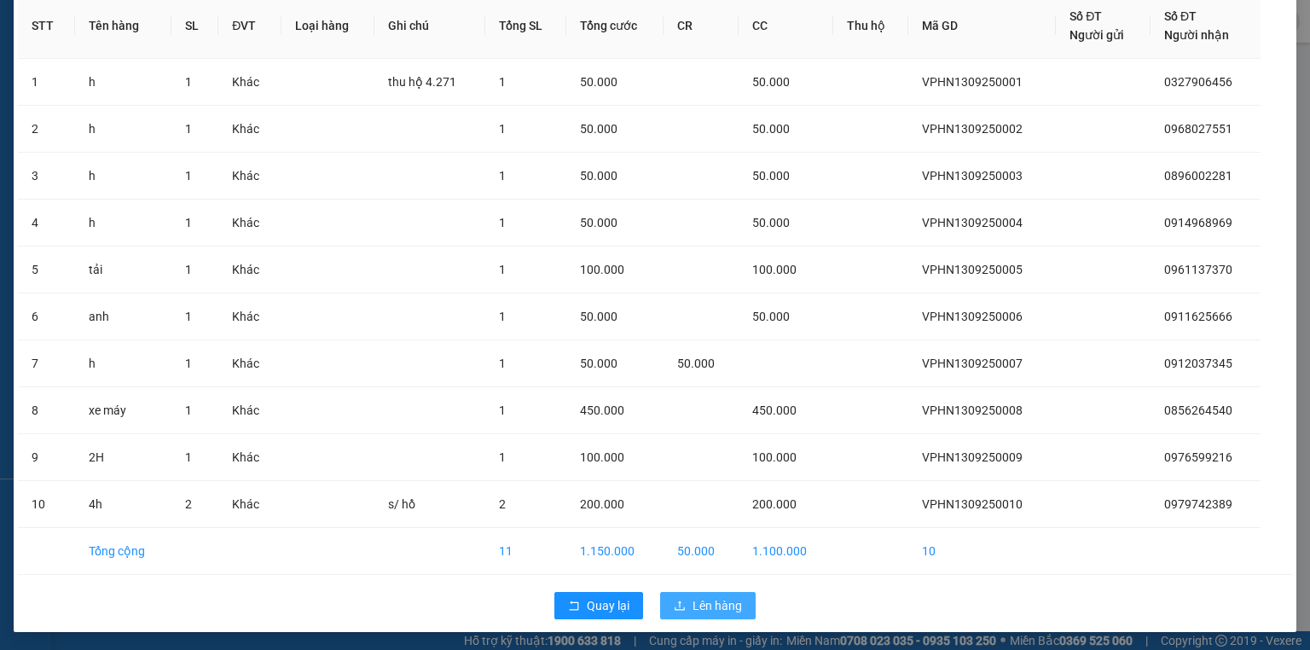
click at [735, 597] on span "Lên hàng" at bounding box center [717, 605] width 49 height 19
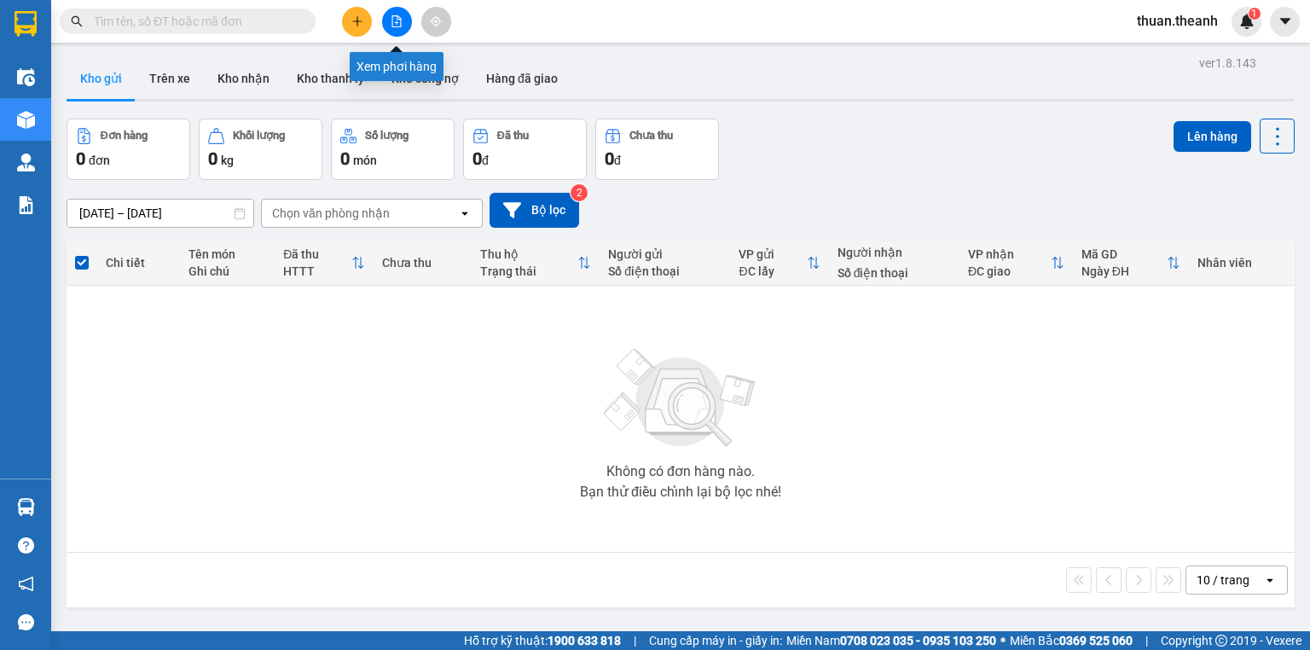
click at [398, 20] on icon "file-add" at bounding box center [397, 21] width 12 height 12
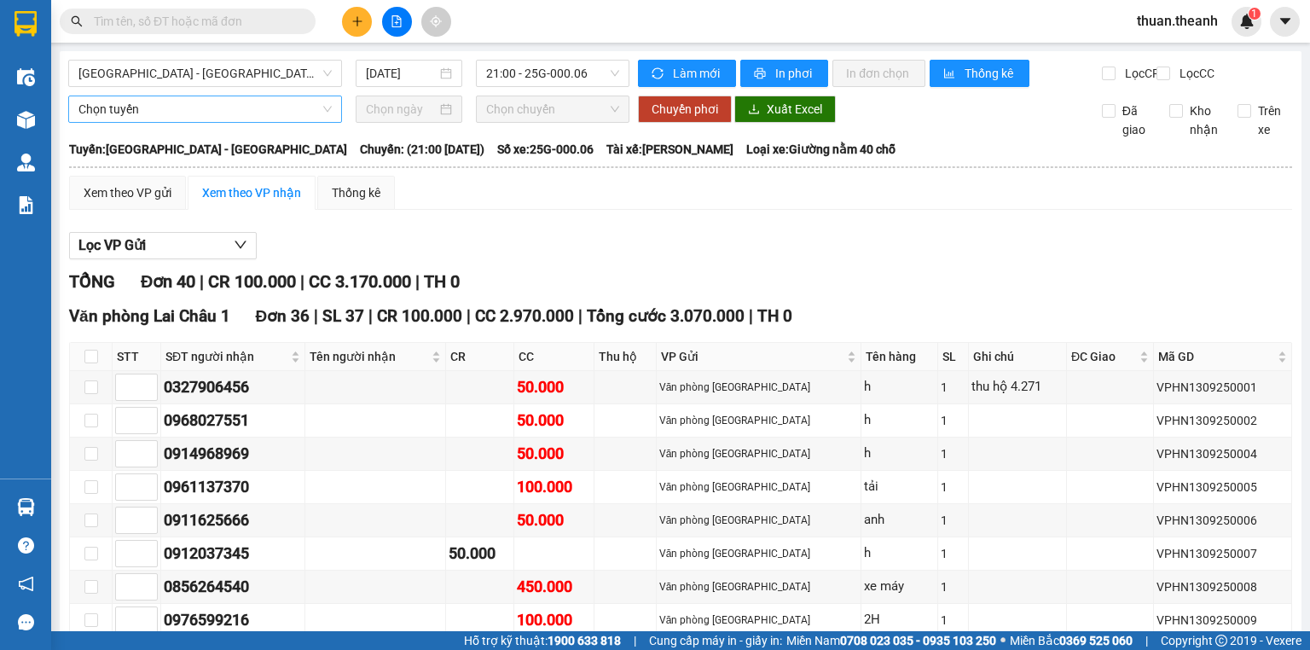
click at [177, 121] on span "Chọn tuyến" at bounding box center [204, 109] width 253 height 26
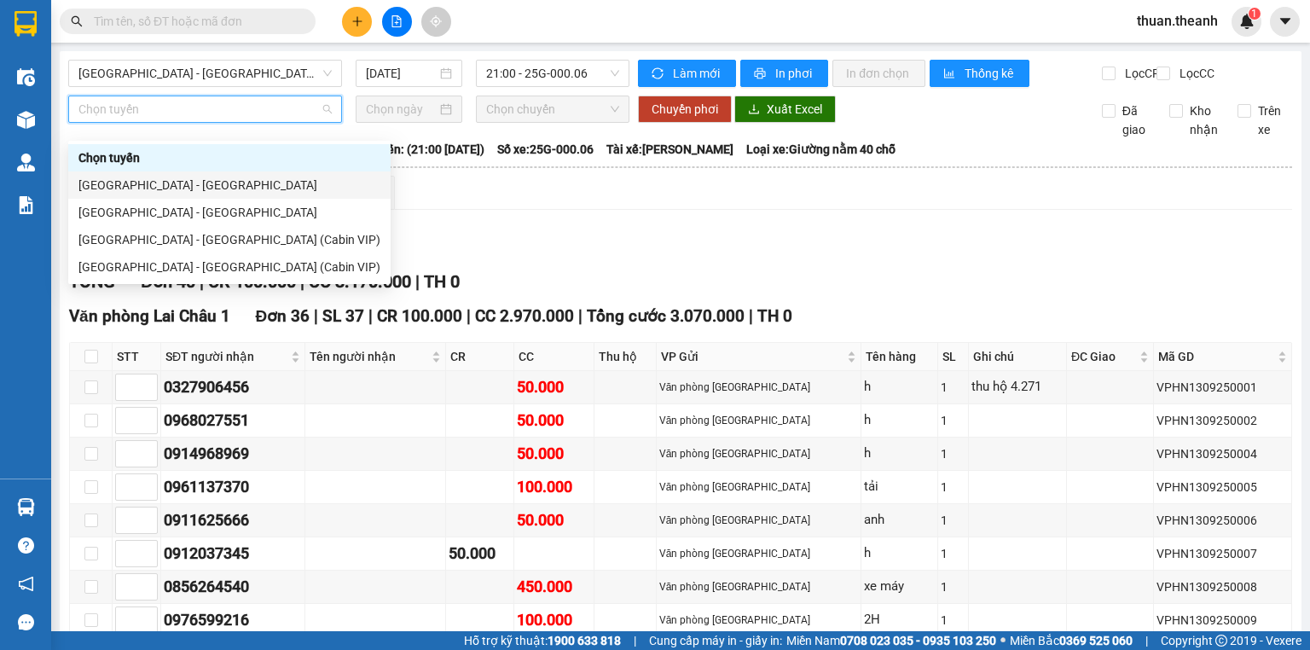
click at [142, 189] on div "[GEOGRAPHIC_DATA] - [GEOGRAPHIC_DATA]" at bounding box center [229, 185] width 302 height 19
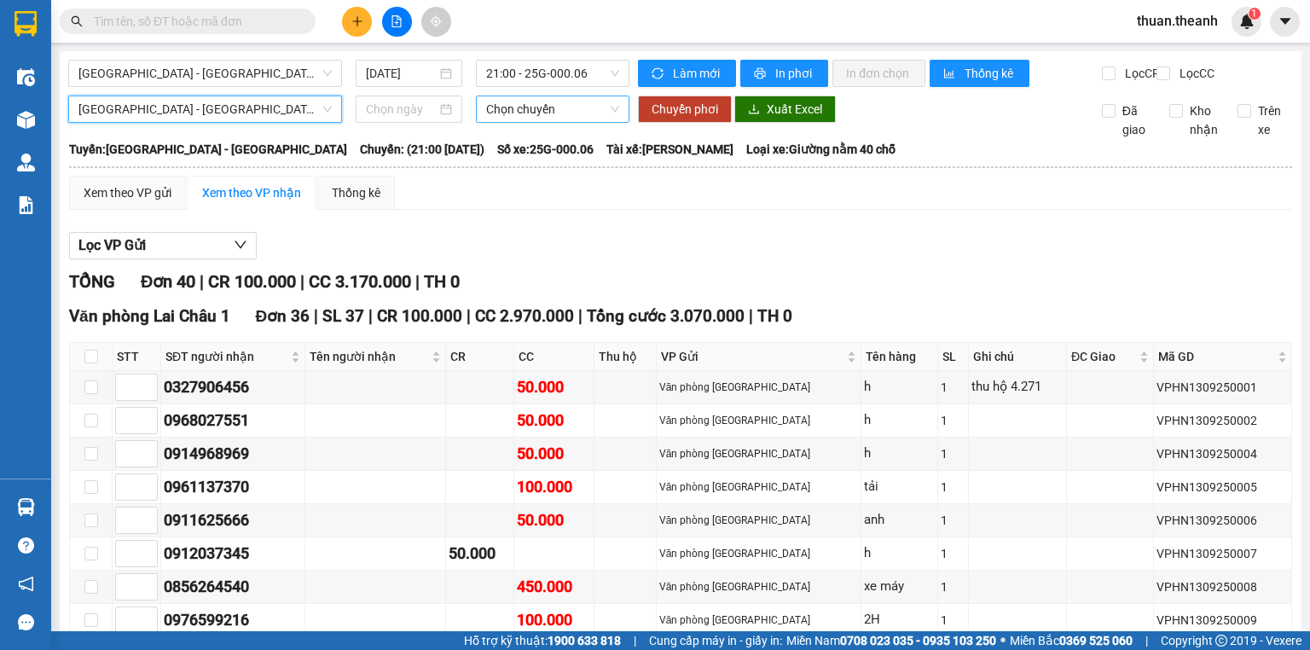
click at [537, 122] on span "Chọn chuyến" at bounding box center [553, 109] width 134 height 26
click at [775, 72] on span "In phơi" at bounding box center [794, 73] width 39 height 19
click at [761, 67] on span "printer" at bounding box center [761, 74] width 14 height 14
click at [792, 79] on span "In phơi" at bounding box center [794, 73] width 39 height 19
